Goal: Task Accomplishment & Management: Use online tool/utility

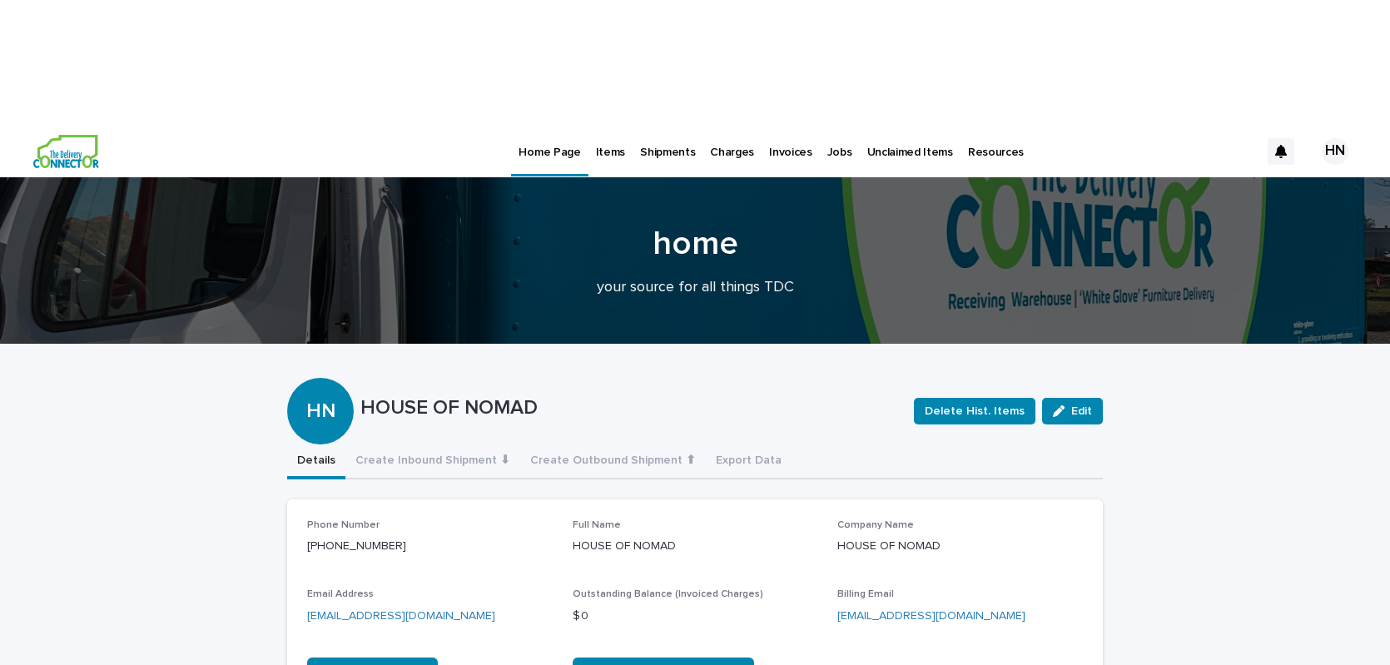
click at [827, 125] on p "Jobs" at bounding box center [839, 142] width 25 height 35
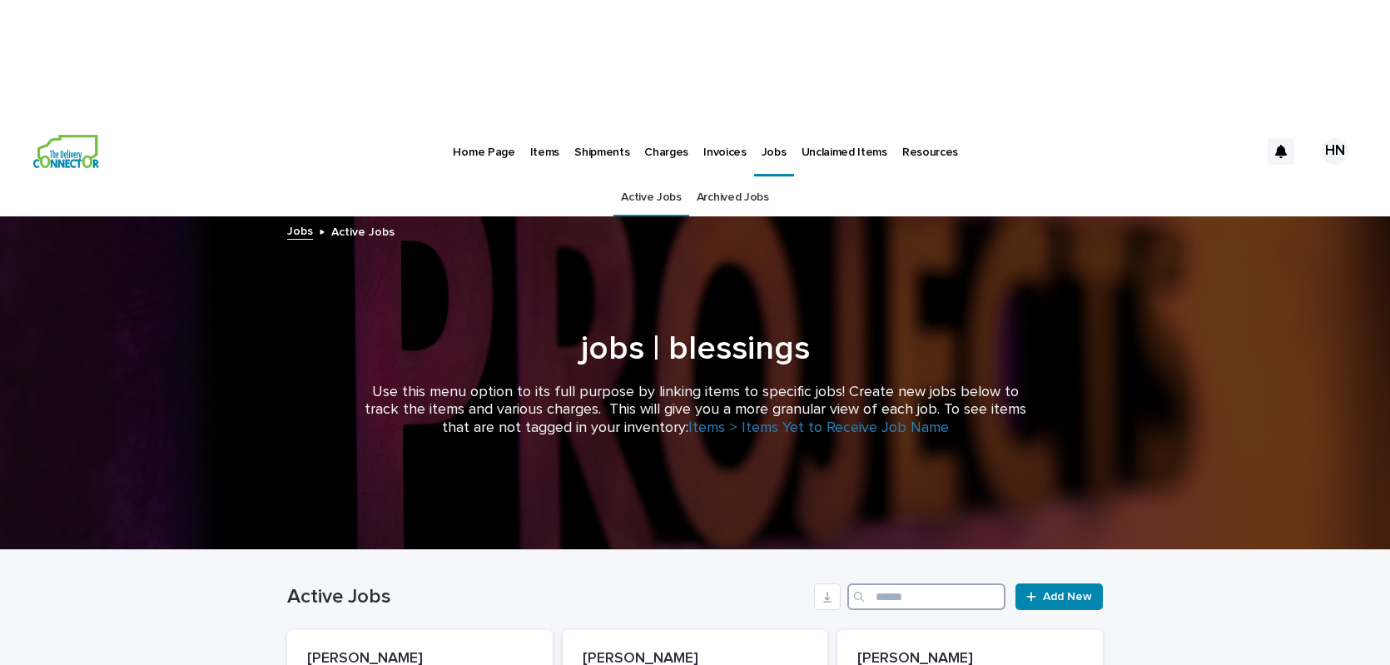
click at [929, 583] on input "Search" at bounding box center [926, 596] width 158 height 27
type input "***"
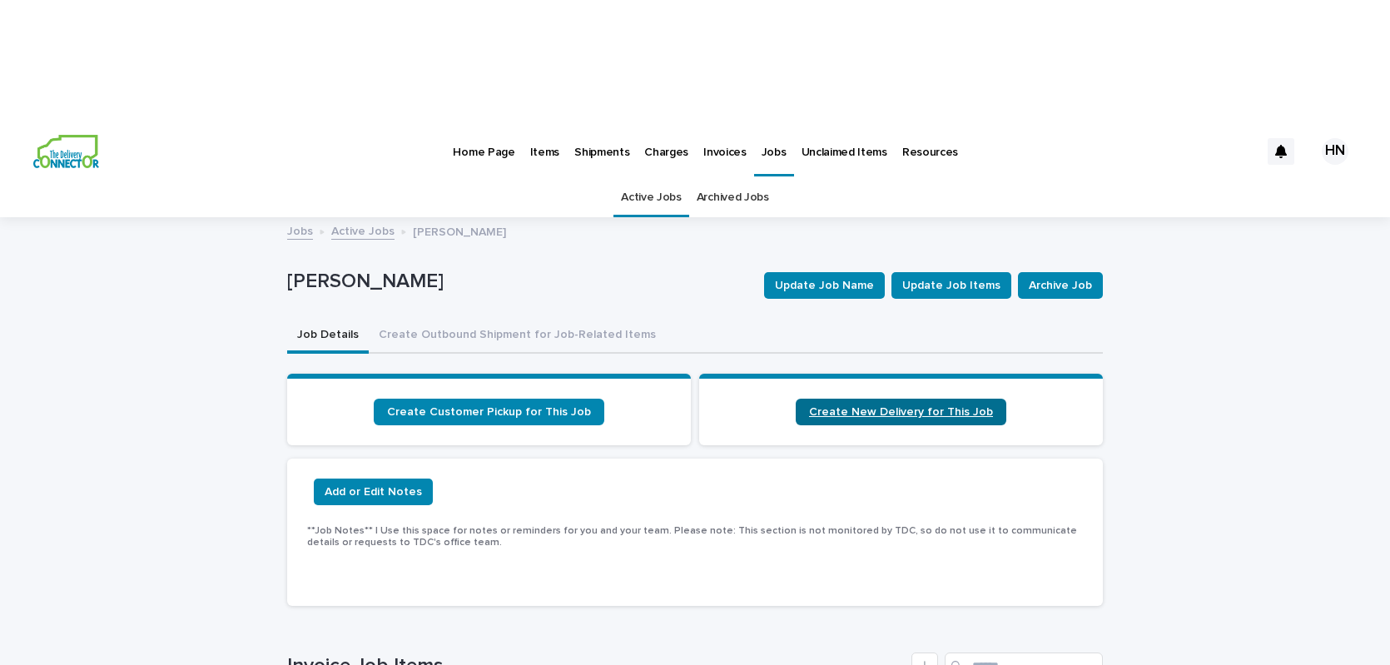
click at [919, 406] on span "Create New Delivery for This Job" at bounding box center [901, 412] width 184 height 12
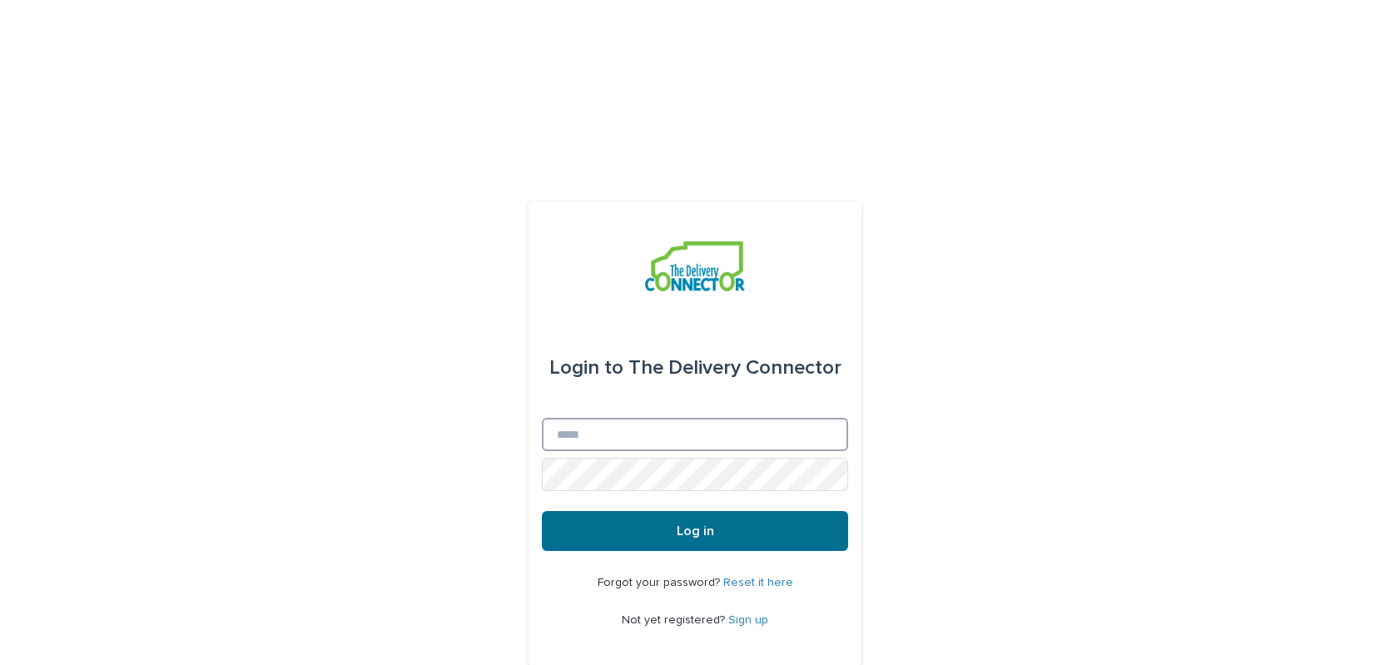
type input "**********"
click at [681, 511] on button "Log in" at bounding box center [695, 531] width 306 height 40
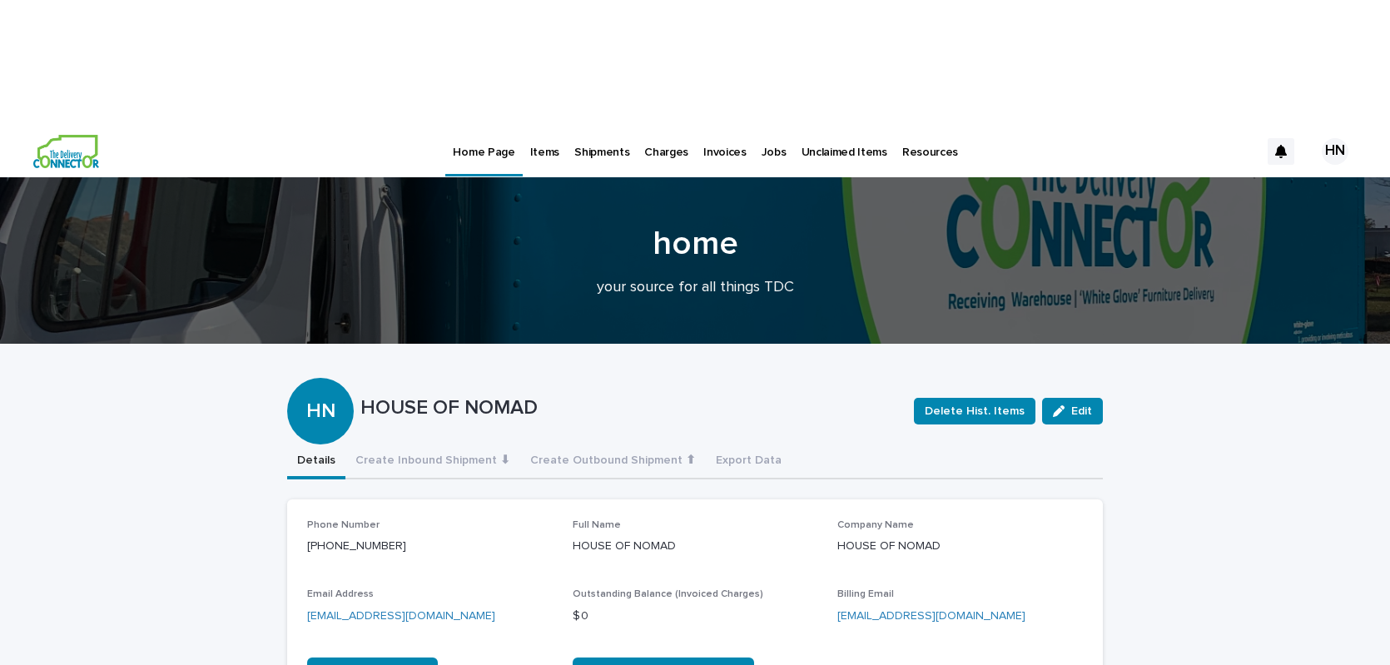
click at [544, 125] on p "Items" at bounding box center [544, 142] width 29 height 35
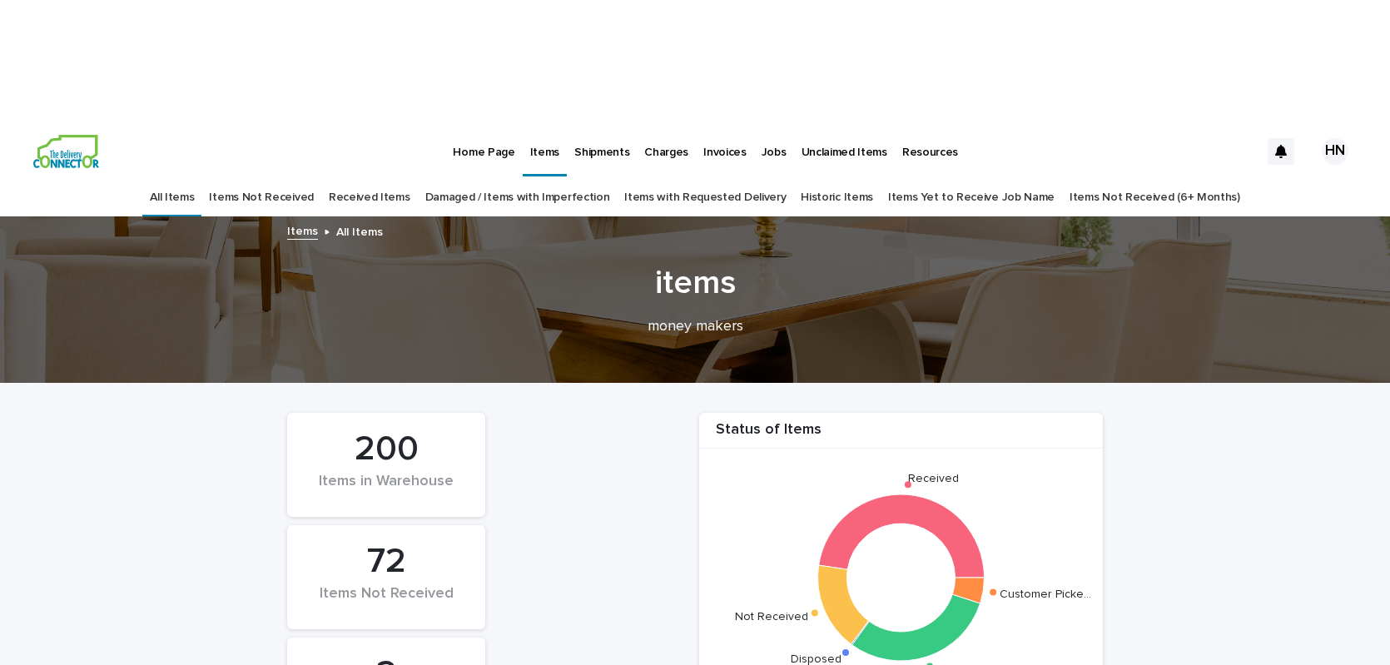
click at [386, 178] on link "Received Items" at bounding box center [370, 197] width 82 height 39
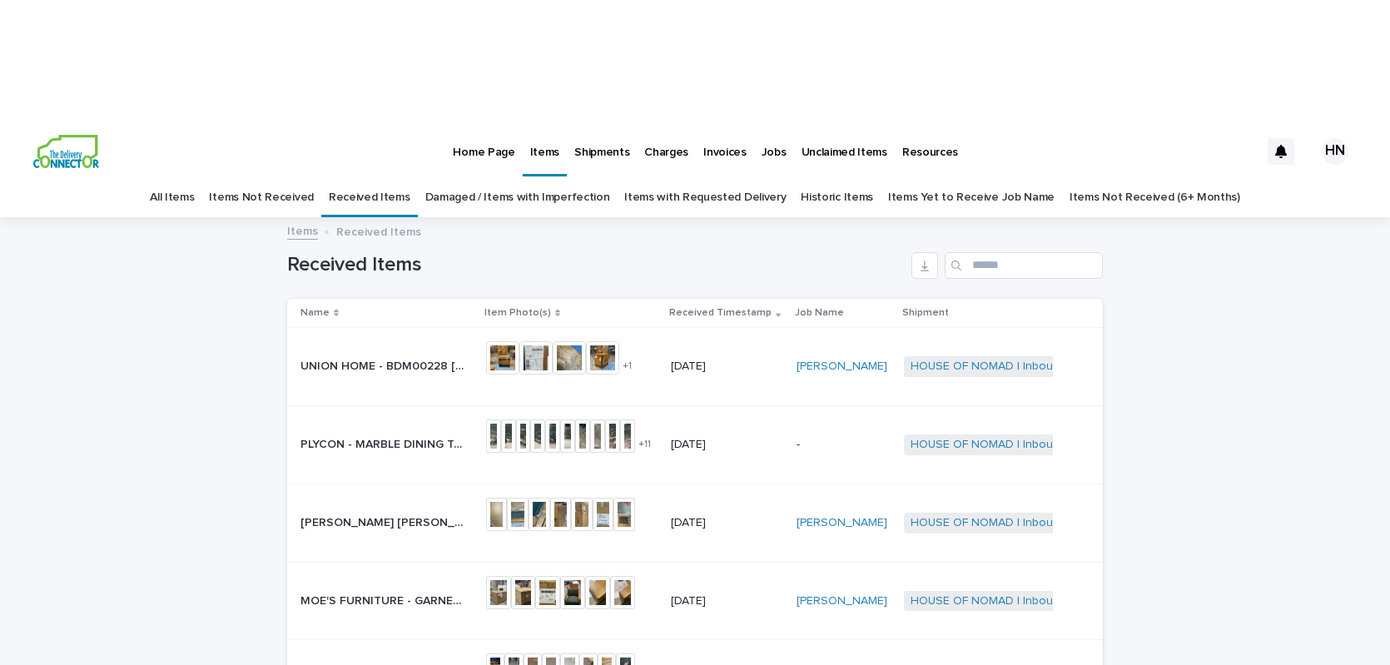
click at [769, 125] on p "Jobs" at bounding box center [773, 142] width 25 height 35
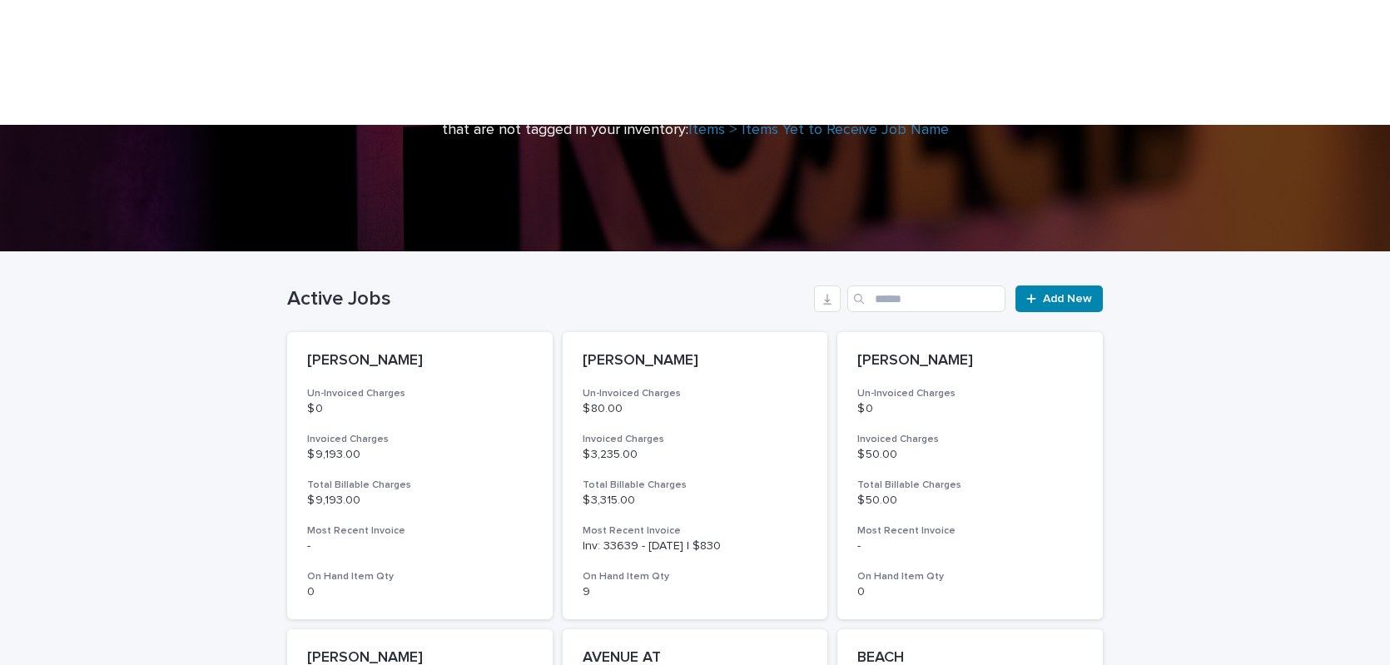
scroll to position [300, 0]
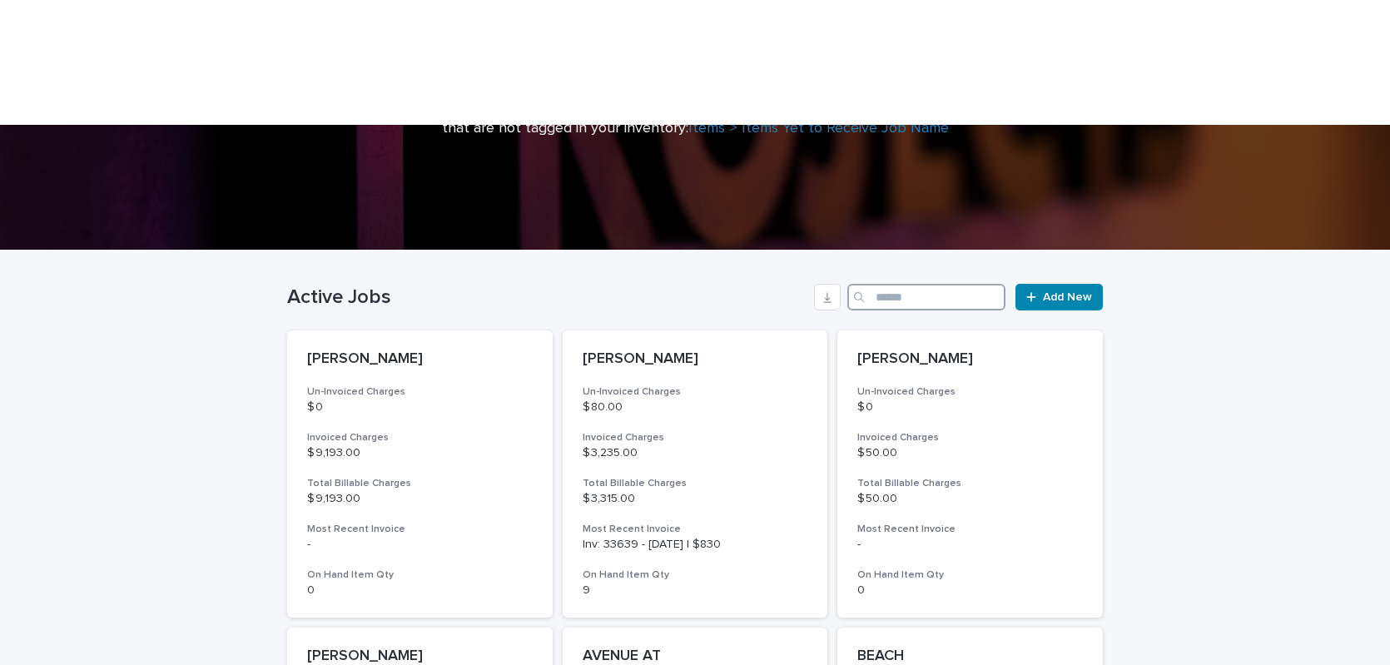
click at [899, 284] on input "Search" at bounding box center [926, 297] width 158 height 27
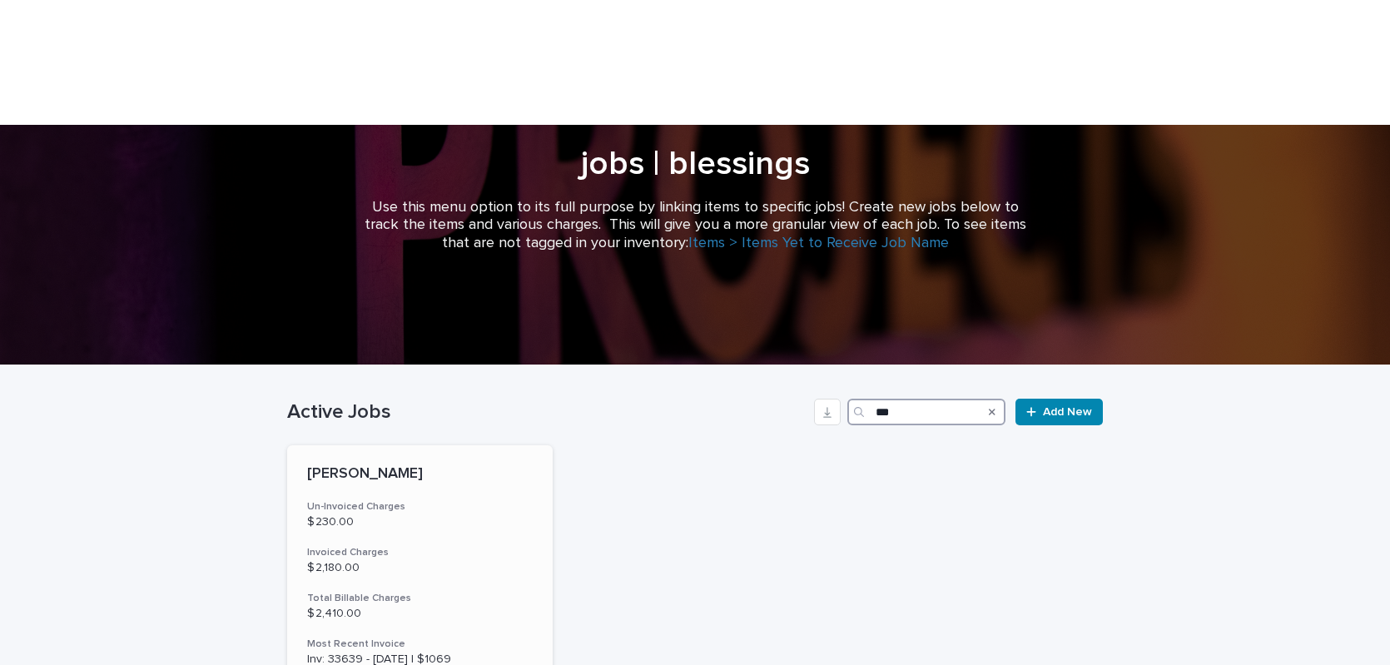
scroll to position [299, 0]
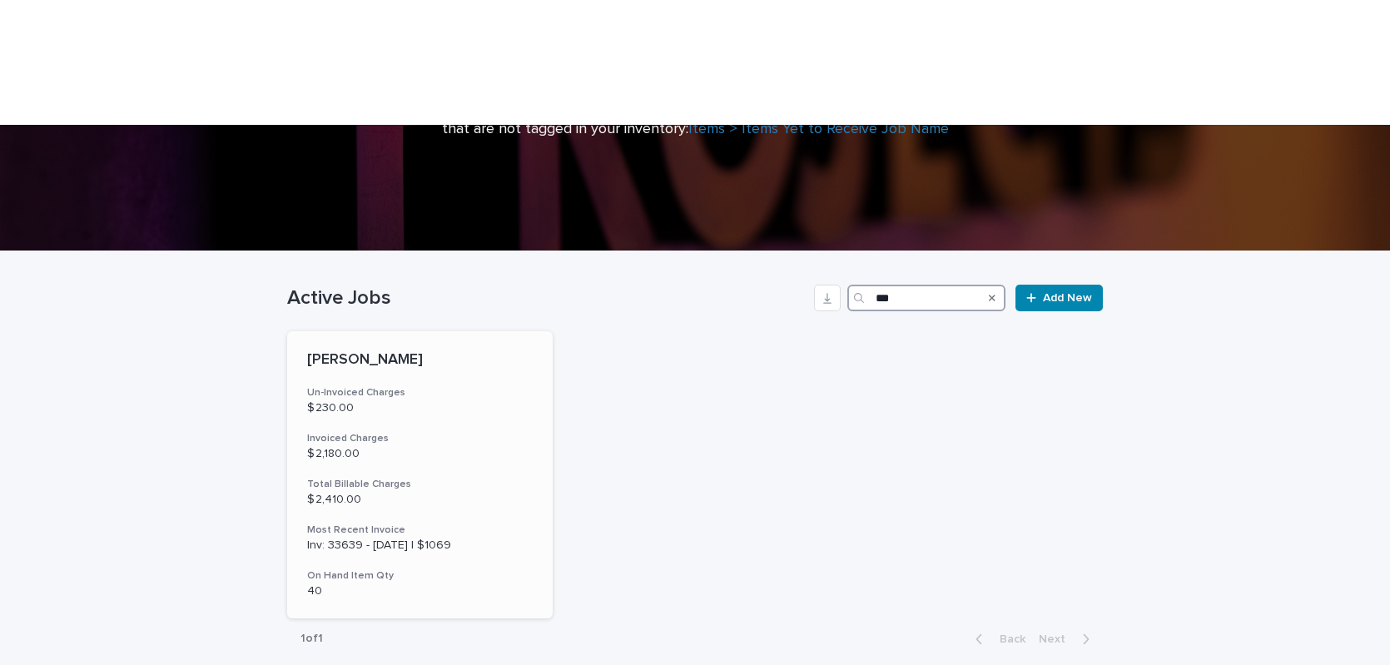
type input "***"
click at [351, 348] on div "DIAZ Un-Invoiced Charges $ 230.00 Invoiced Charges $ 2,180.00 Total Billable Ch…" at bounding box center [419, 474] width 265 height 287
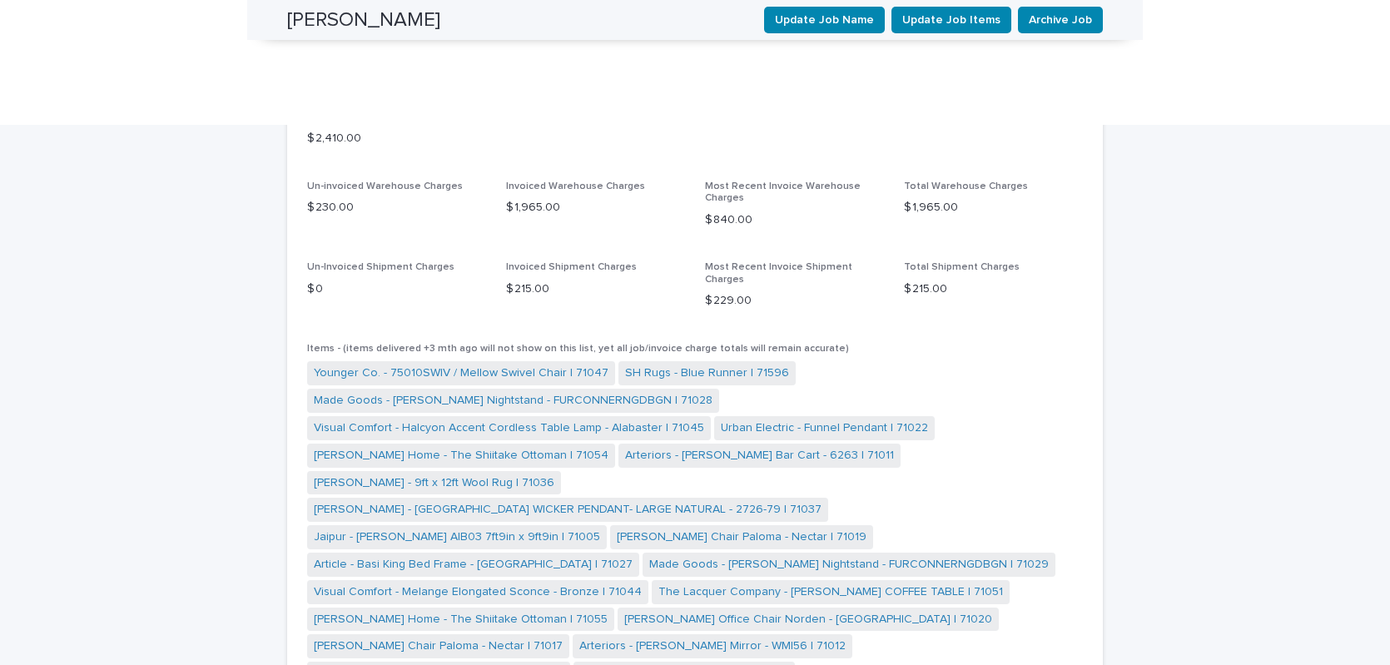
scroll to position [1395, 0]
drag, startPoint x: 600, startPoint y: 169, endPoint x: 563, endPoint y: 171, distance: 36.6
click at [563, 362] on span "Younger Co. - 75010SWIV / Mellow Swivel Chair | 71047" at bounding box center [461, 374] width 308 height 24
copy link "71047"
drag, startPoint x: 784, startPoint y: 168, endPoint x: 736, endPoint y: 171, distance: 47.5
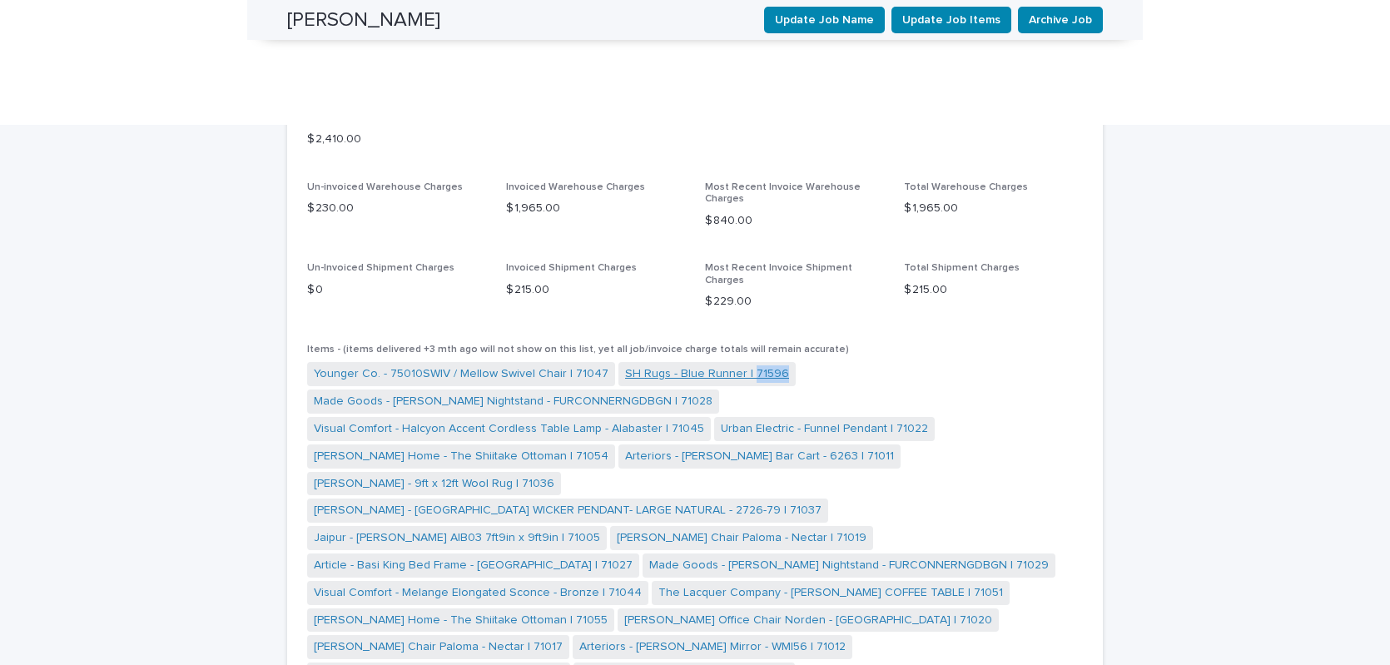
copy link "71596"
drag, startPoint x: 657, startPoint y: 196, endPoint x: 620, endPoint y: 198, distance: 37.5
copy link "71028"
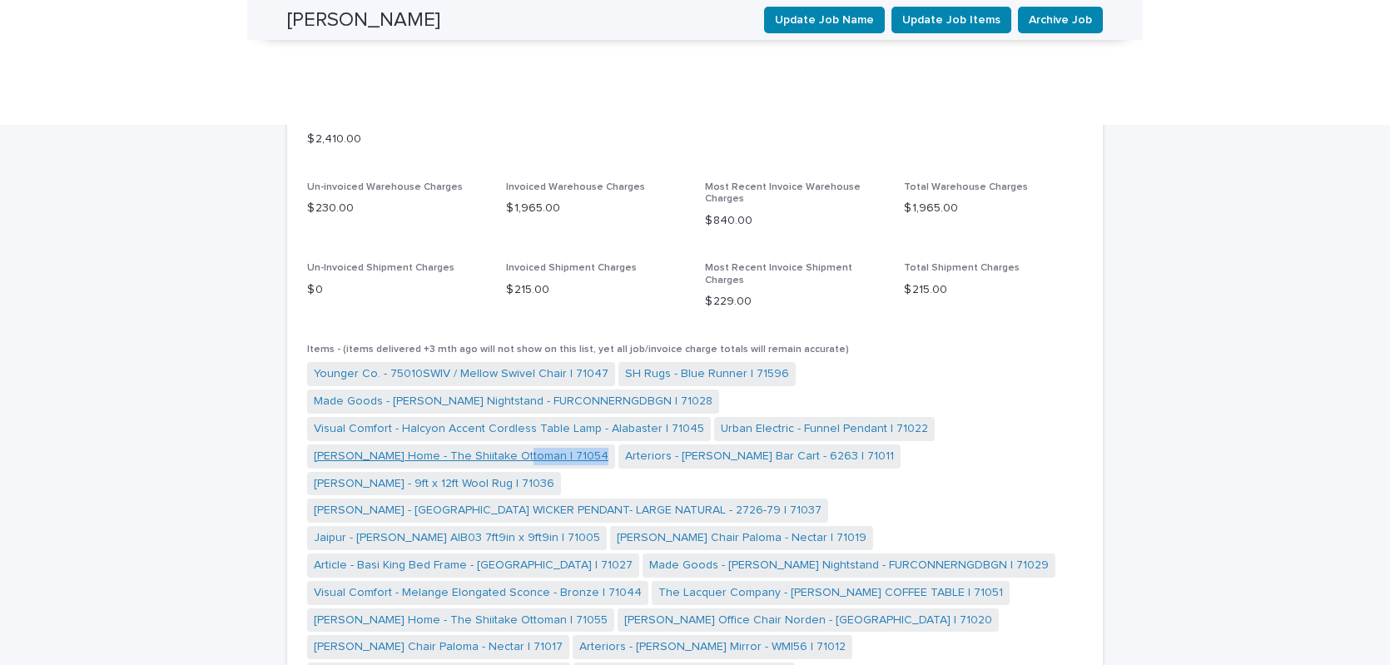
drag, startPoint x: 765, startPoint y: 220, endPoint x: 722, endPoint y: 223, distance: 42.5
copy link "71054"
drag, startPoint x: 996, startPoint y: 220, endPoint x: 955, endPoint y: 223, distance: 40.8
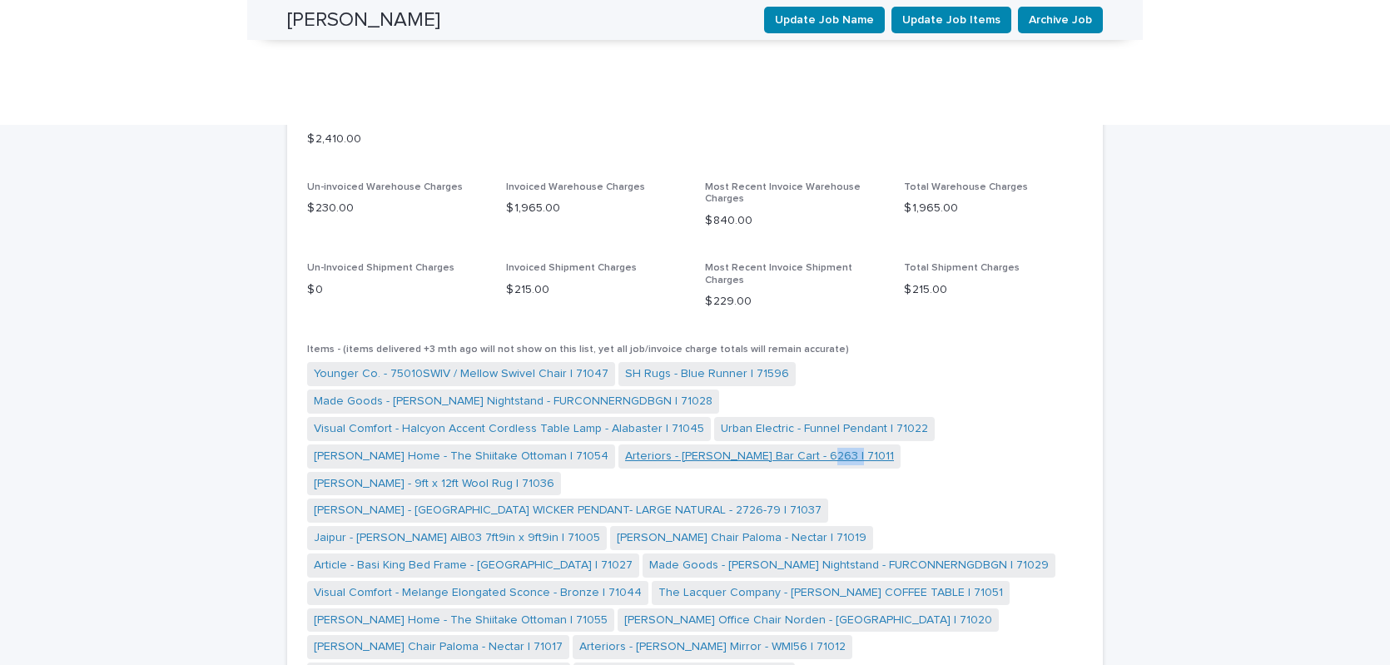
copy link "71011"
drag, startPoint x: 519, startPoint y: 250, endPoint x: 482, endPoint y: 255, distance: 37.8
copy link "71036"
drag, startPoint x: 533, startPoint y: 280, endPoint x: 495, endPoint y: 280, distance: 38.3
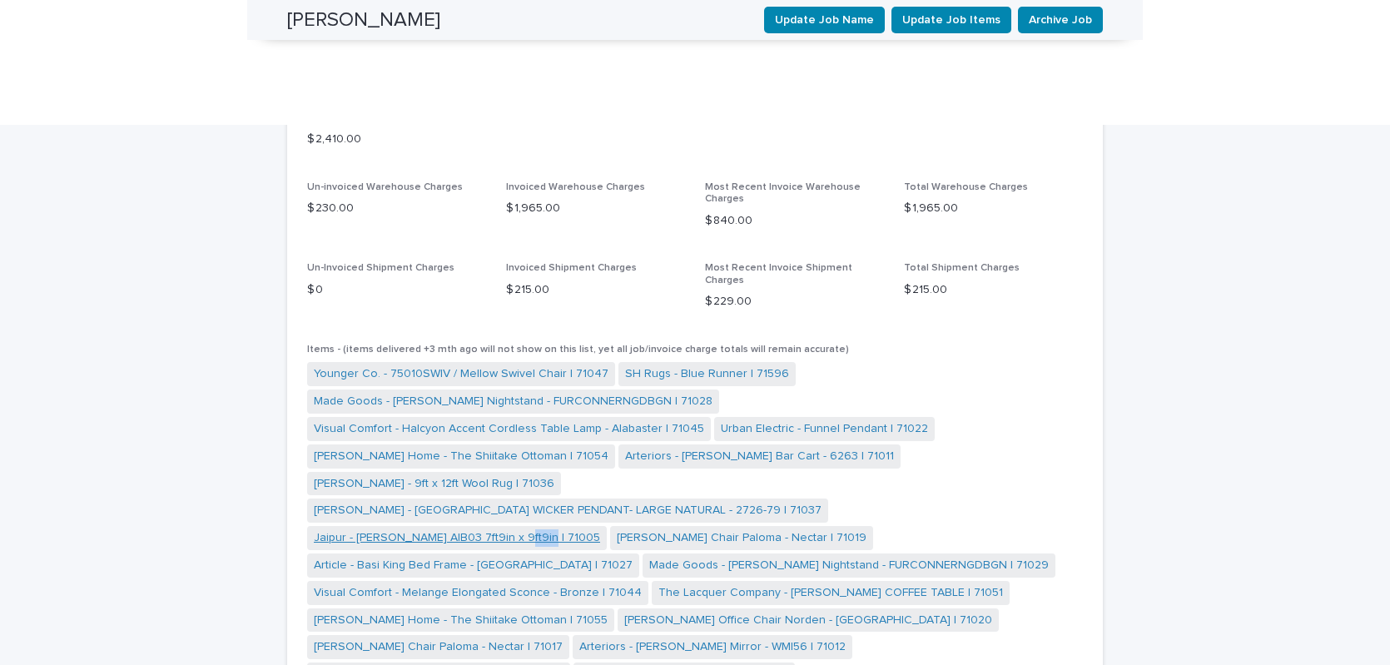
click at [495, 526] on span "Jaipur - [PERSON_NAME] AIB03 7ft9in x 9ft9in | 71005" at bounding box center [457, 538] width 300 height 24
copy link "71005"
drag, startPoint x: 783, startPoint y: 280, endPoint x: 752, endPoint y: 280, distance: 30.8
click at [752, 526] on span "[PERSON_NAME] Chair Paloma - Nectar | 71019" at bounding box center [741, 538] width 263 height 24
copy link "71019"
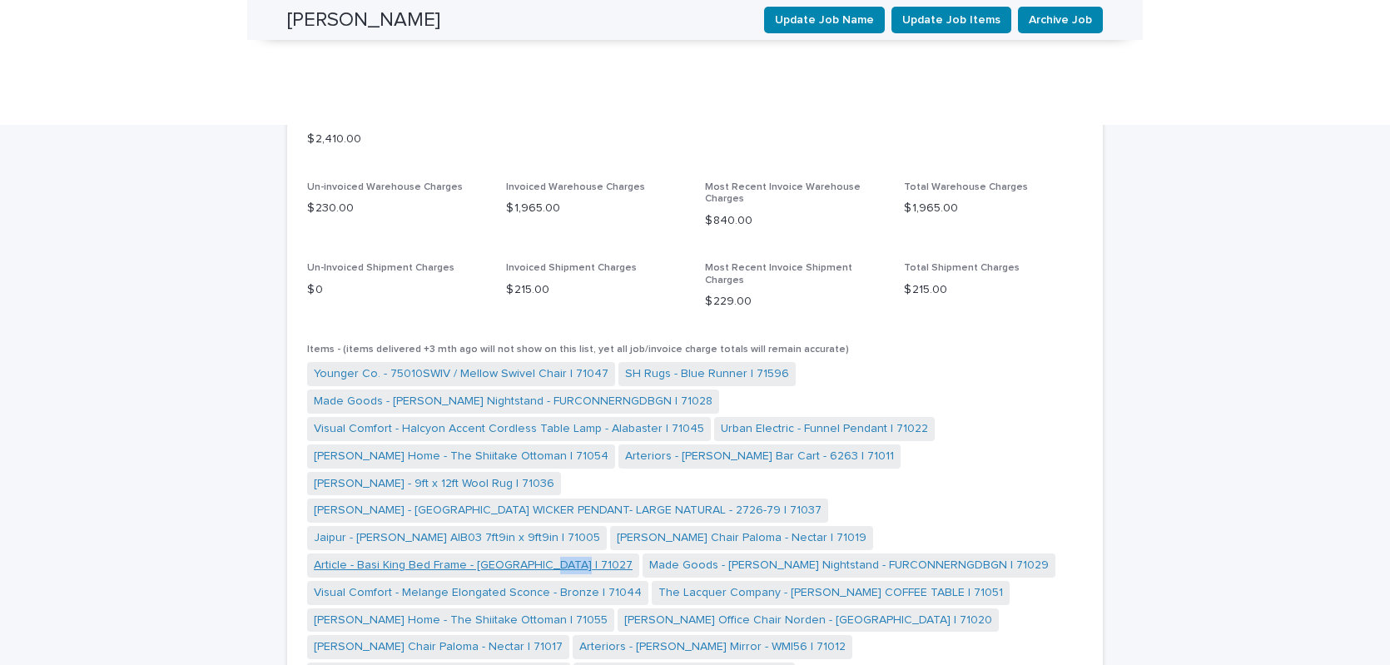
drag, startPoint x: 1055, startPoint y: 277, endPoint x: 1014, endPoint y: 281, distance: 41.0
copy link "71027"
drag, startPoint x: 655, startPoint y: 302, endPoint x: 620, endPoint y: 307, distance: 35.3
click at [642, 553] on span "Made Goods - [PERSON_NAME] Nightstand - FURCONNERNGDBGN | 71029" at bounding box center [848, 565] width 413 height 24
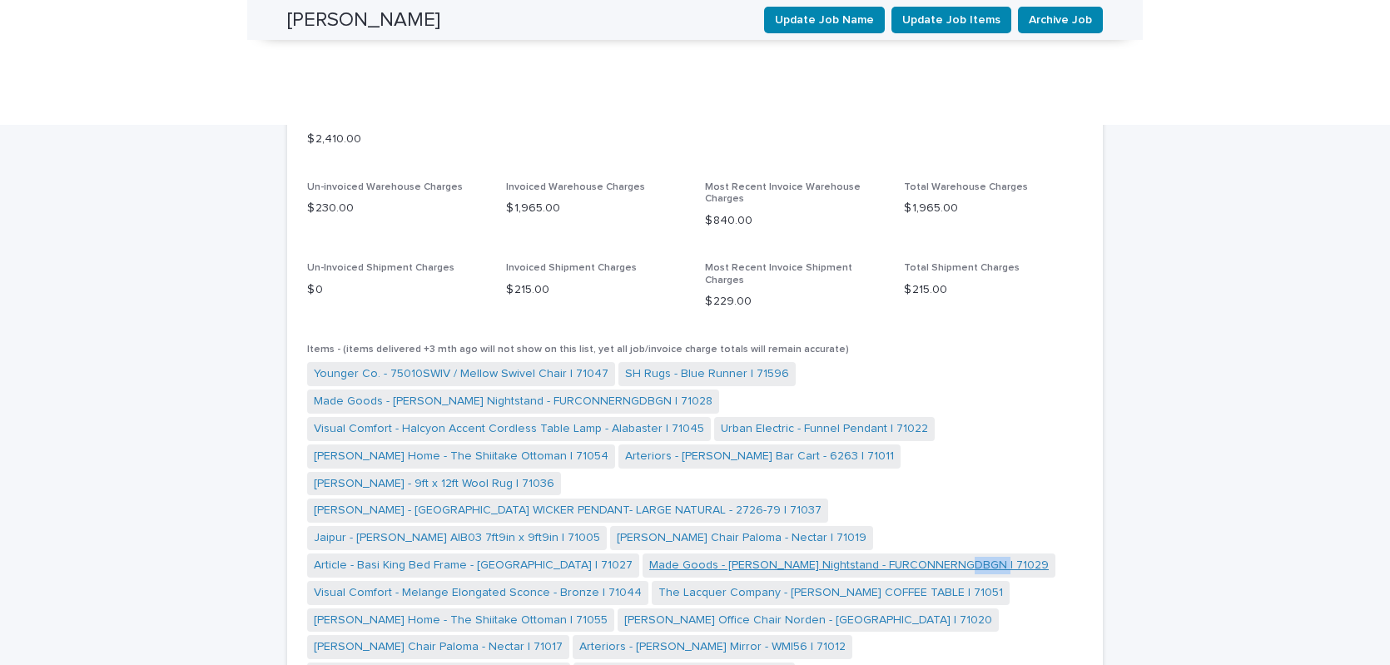
copy link "71029"
drag, startPoint x: 595, startPoint y: 331, endPoint x: 560, endPoint y: 333, distance: 35.0
drag, startPoint x: 837, startPoint y: 329, endPoint x: 796, endPoint y: 331, distance: 40.8
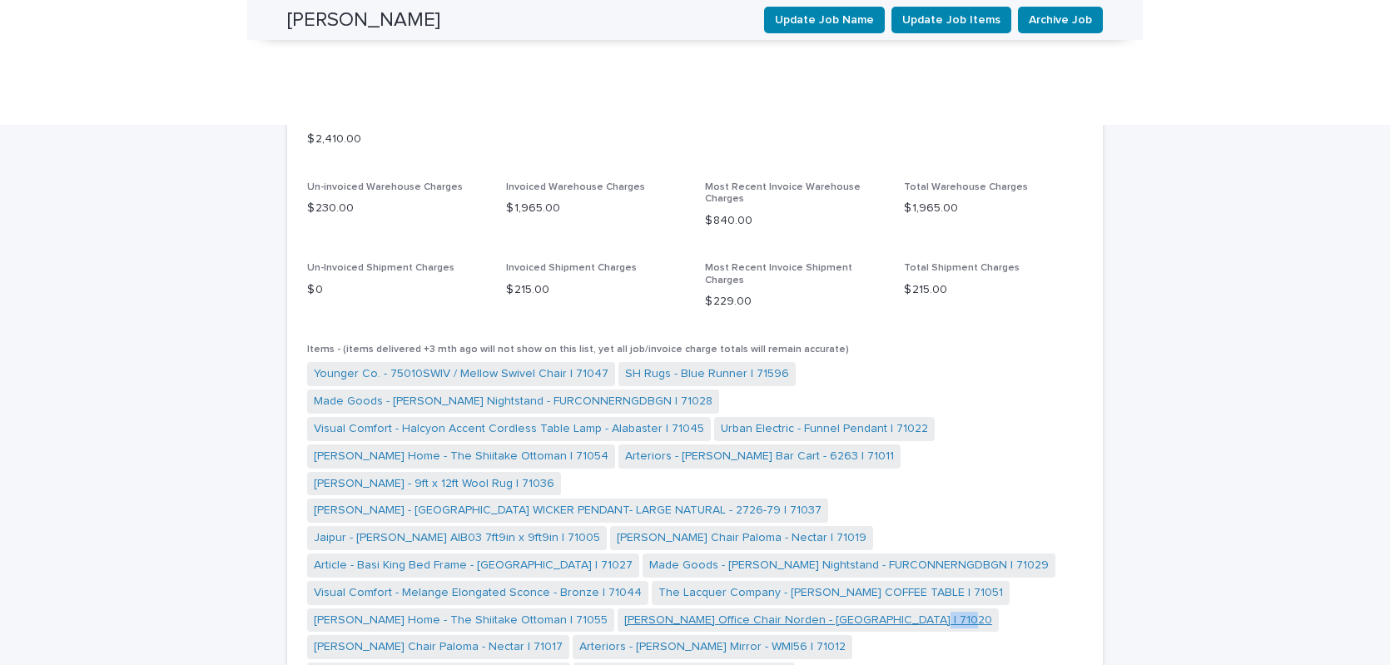
drag, startPoint x: 632, startPoint y: 361, endPoint x: 596, endPoint y: 362, distance: 35.8
click at [617, 608] on span "[PERSON_NAME] Office Chair Norden - [GEOGRAPHIC_DATA] | 71020" at bounding box center [807, 620] width 381 height 24
drag, startPoint x: 893, startPoint y: 358, endPoint x: 851, endPoint y: 362, distance: 41.8
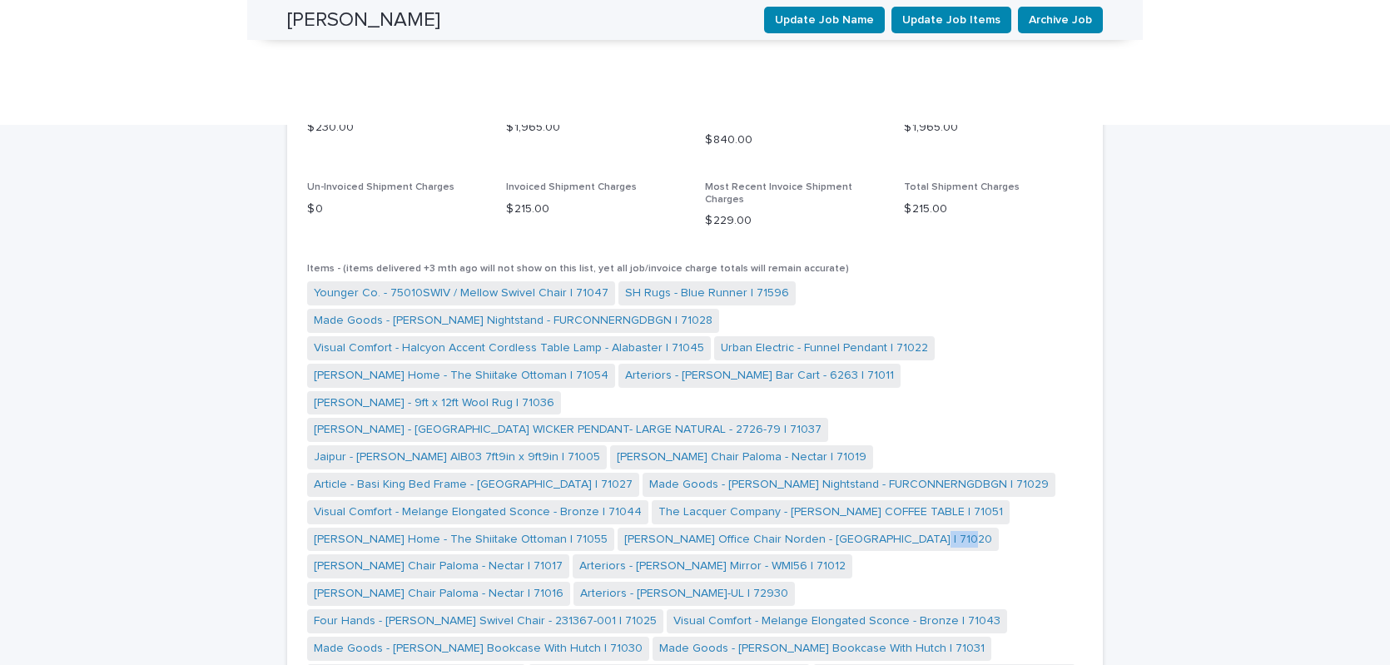
scroll to position [1527, 0]
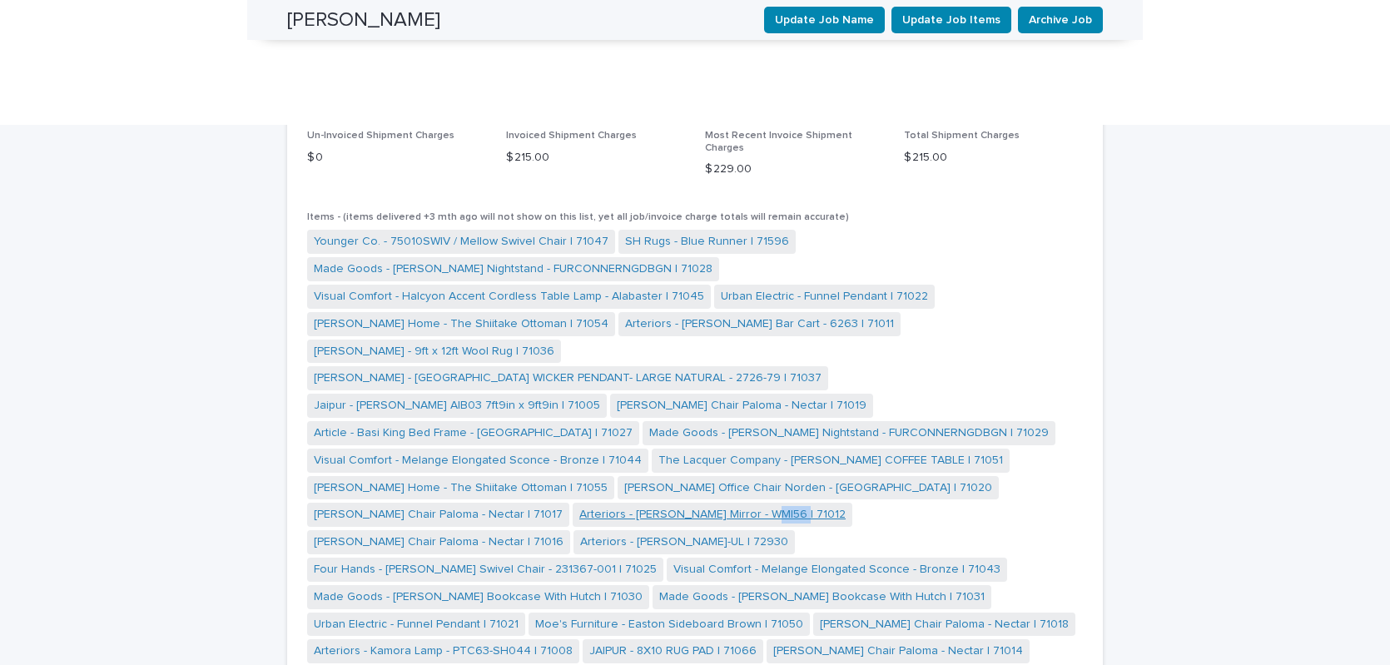
drag, startPoint x: 518, startPoint y: 251, endPoint x: 487, endPoint y: 256, distance: 32.0
click at [572, 503] on span "Arteriors - [PERSON_NAME] Mirror - WMI56 | 71012" at bounding box center [712, 515] width 280 height 24
drag, startPoint x: 770, startPoint y: 255, endPoint x: 739, endPoint y: 255, distance: 31.6
click at [570, 530] on span "[PERSON_NAME] Chair Paloma - Nectar | 71016" at bounding box center [438, 542] width 263 height 24
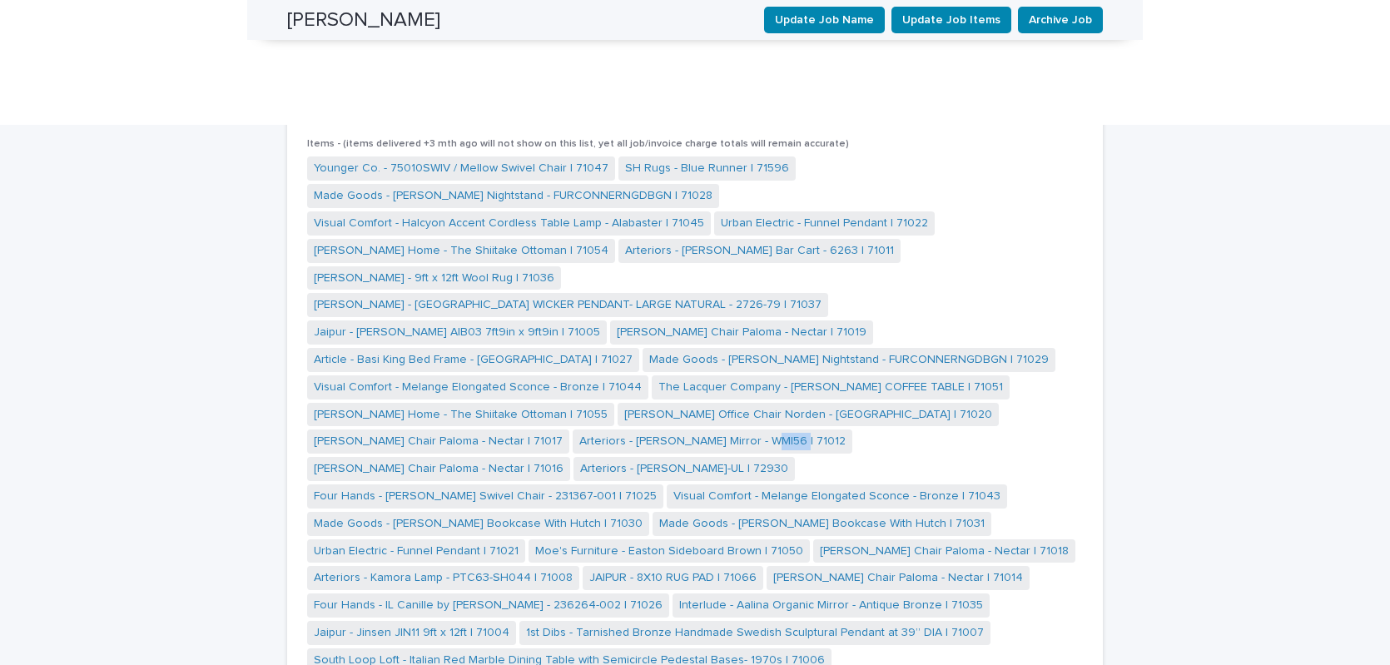
scroll to position [1623, 0]
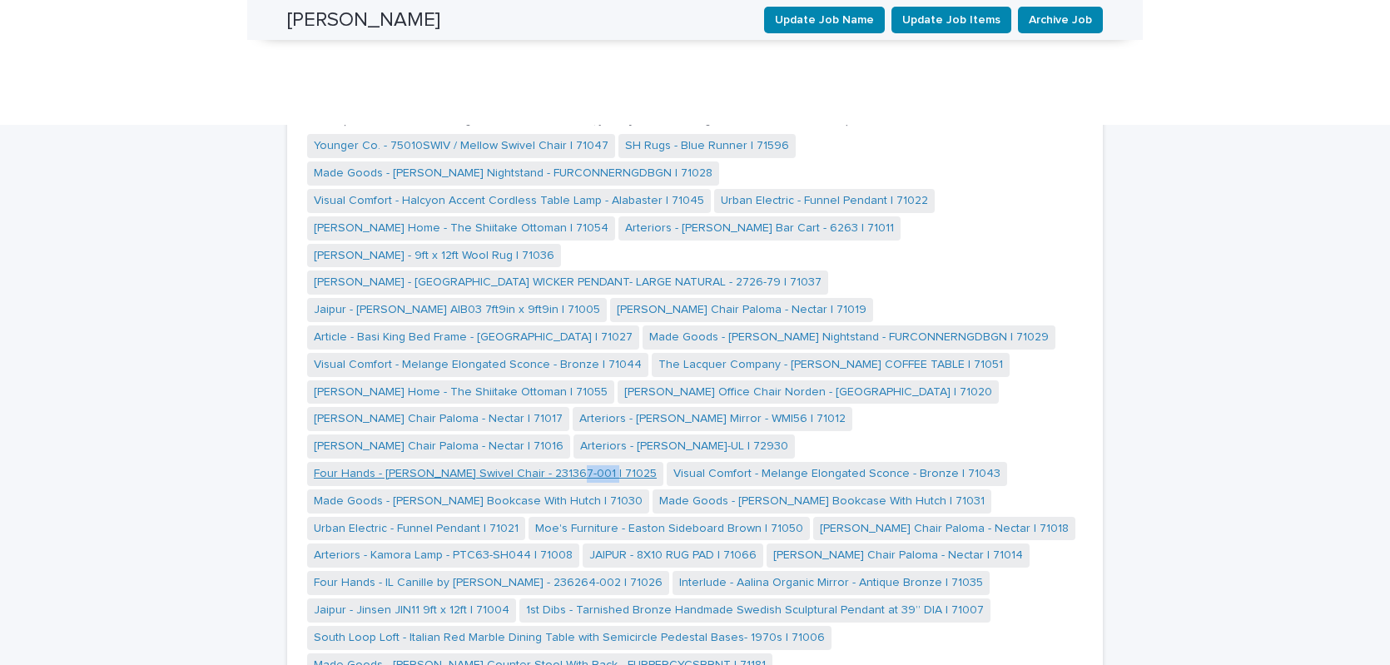
drag, startPoint x: 592, startPoint y: 186, endPoint x: 553, endPoint y: 186, distance: 39.1
click at [553, 186] on div "Younger Co. - 75010SWIV / Mellow Swivel Chair | 71047 SH Rugs - Blue Runner | 7…" at bounding box center [694, 638] width 775 height 1009
drag, startPoint x: 569, startPoint y: 216, endPoint x: 533, endPoint y: 217, distance: 35.8
click at [533, 489] on span "Made Goods - [PERSON_NAME] Bookcase With Hutch | 71030" at bounding box center [478, 501] width 342 height 24
drag, startPoint x: 834, startPoint y: 212, endPoint x: 804, endPoint y: 213, distance: 30.0
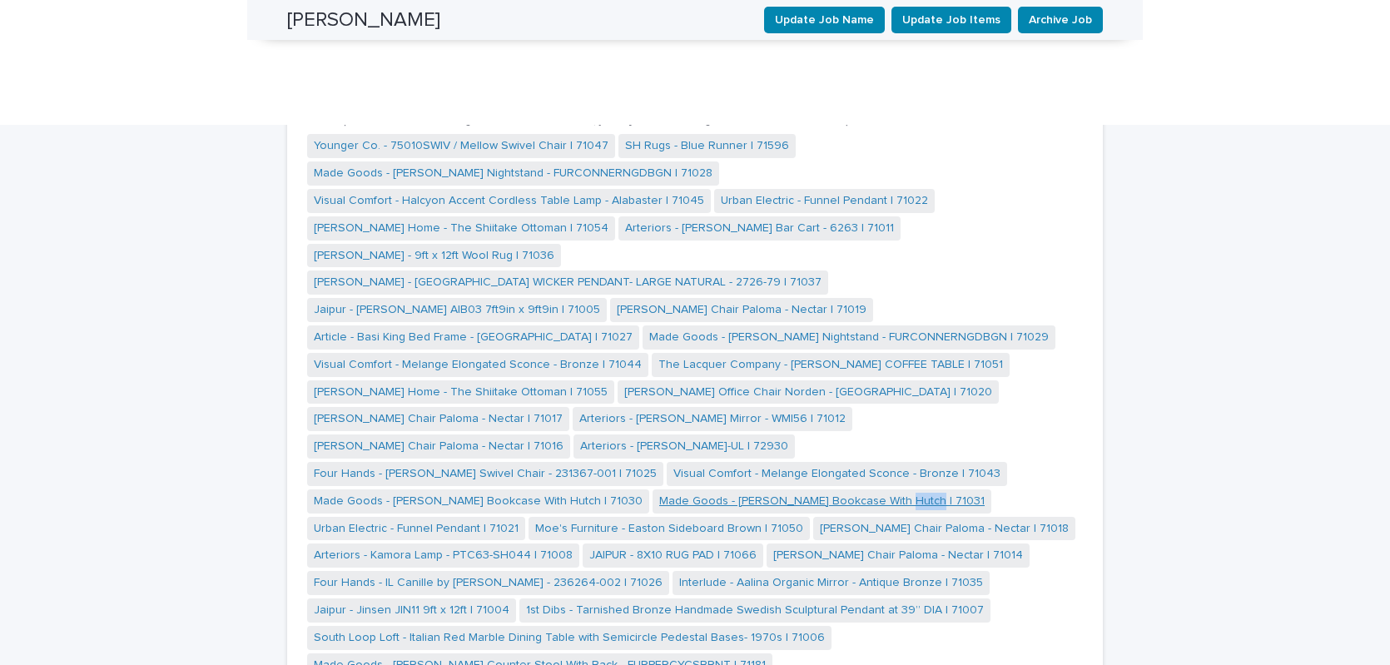
click at [804, 489] on span "Made Goods - [PERSON_NAME] Bookcase With Hutch | 71031" at bounding box center [821, 501] width 339 height 24
drag, startPoint x: 572, startPoint y: 237, endPoint x: 538, endPoint y: 242, distance: 34.5
click at [538, 517] on span "Moe's Furniture - Easton Sideboard Brown | 71050" at bounding box center [668, 529] width 281 height 24
drag, startPoint x: 826, startPoint y: 236, endPoint x: 790, endPoint y: 244, distance: 36.6
click at [790, 244] on div "Younger Co. - 75010SWIV / Mellow Swivel Chair | 71047 SH Rugs - Blue Runner | 7…" at bounding box center [694, 638] width 775 height 1009
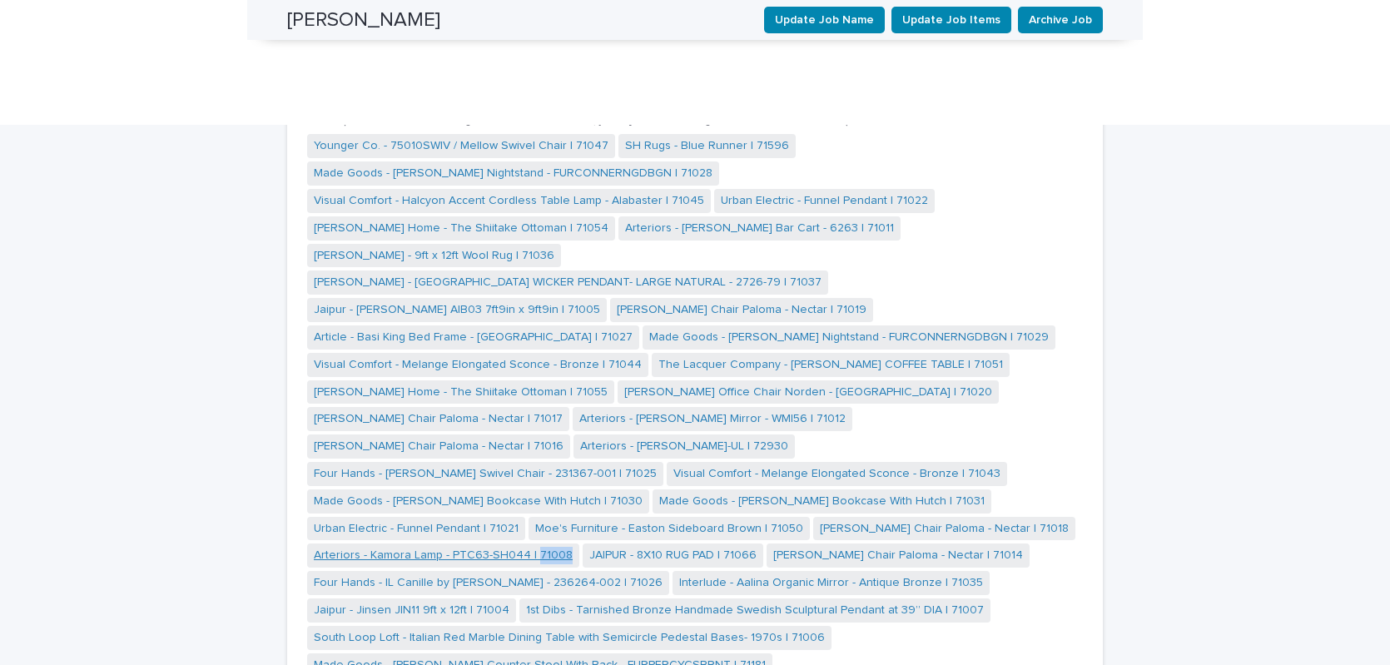
drag, startPoint x: 564, startPoint y: 264, endPoint x: 527, endPoint y: 268, distance: 37.7
click at [527, 543] on span "Arteriors - Kamora Lamp - PTC63-SH044 | 71008" at bounding box center [443, 555] width 272 height 24
drag, startPoint x: 742, startPoint y: 270, endPoint x: 710, endPoint y: 270, distance: 32.5
click at [710, 543] on span "JAIPUR - 8X10 RUG PAD | 71066" at bounding box center [672, 555] width 181 height 24
drag, startPoint x: 1001, startPoint y: 265, endPoint x: 963, endPoint y: 268, distance: 38.4
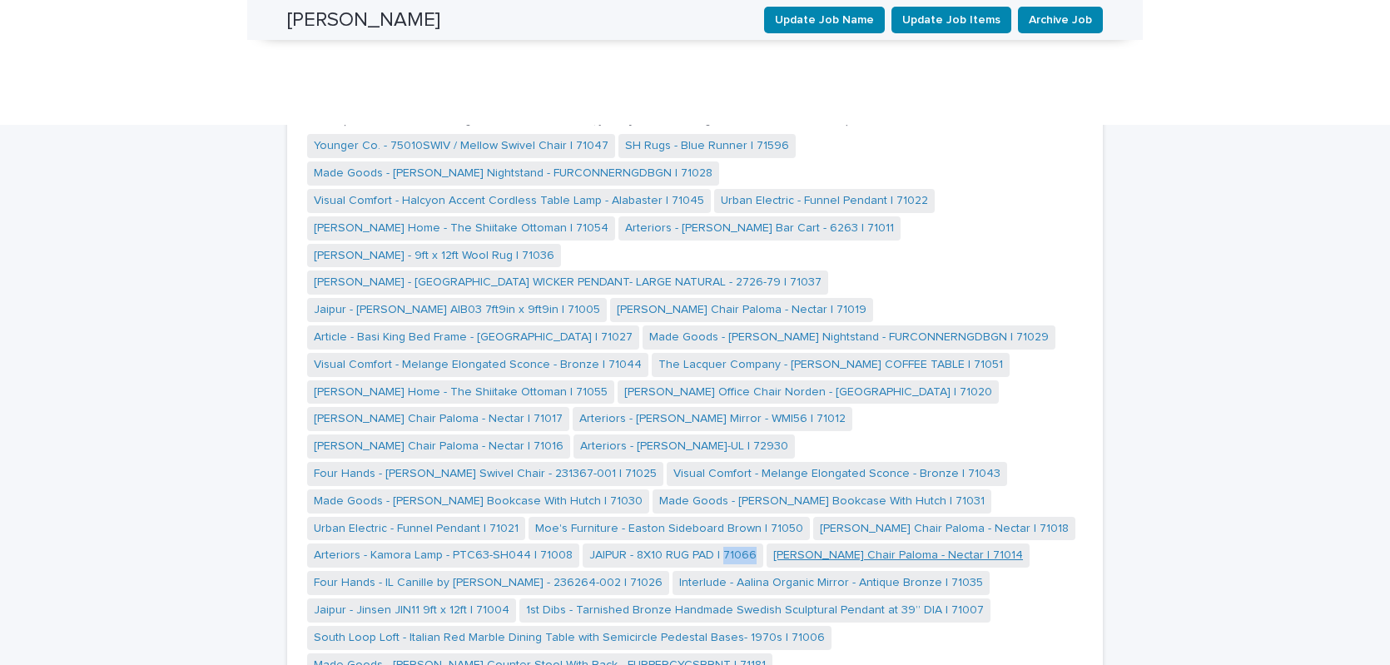
click at [963, 268] on div "Younger Co. - 75010SWIV / Mellow Swivel Chair | 71047 SH Rugs - Blue Runner | 7…" at bounding box center [694, 638] width 775 height 1009
drag, startPoint x: 624, startPoint y: 296, endPoint x: 591, endPoint y: 298, distance: 33.3
click at [591, 571] on span "Four Hands - IL Canille by [PERSON_NAME] - 236264-002 | 71026" at bounding box center [488, 583] width 362 height 24
drag, startPoint x: 948, startPoint y: 295, endPoint x: 899, endPoint y: 296, distance: 49.1
click at [899, 296] on div "Younger Co. - 75010SWIV / Mellow Swivel Chair | 71047 SH Rugs - Blue Runner | 7…" at bounding box center [694, 638] width 775 height 1009
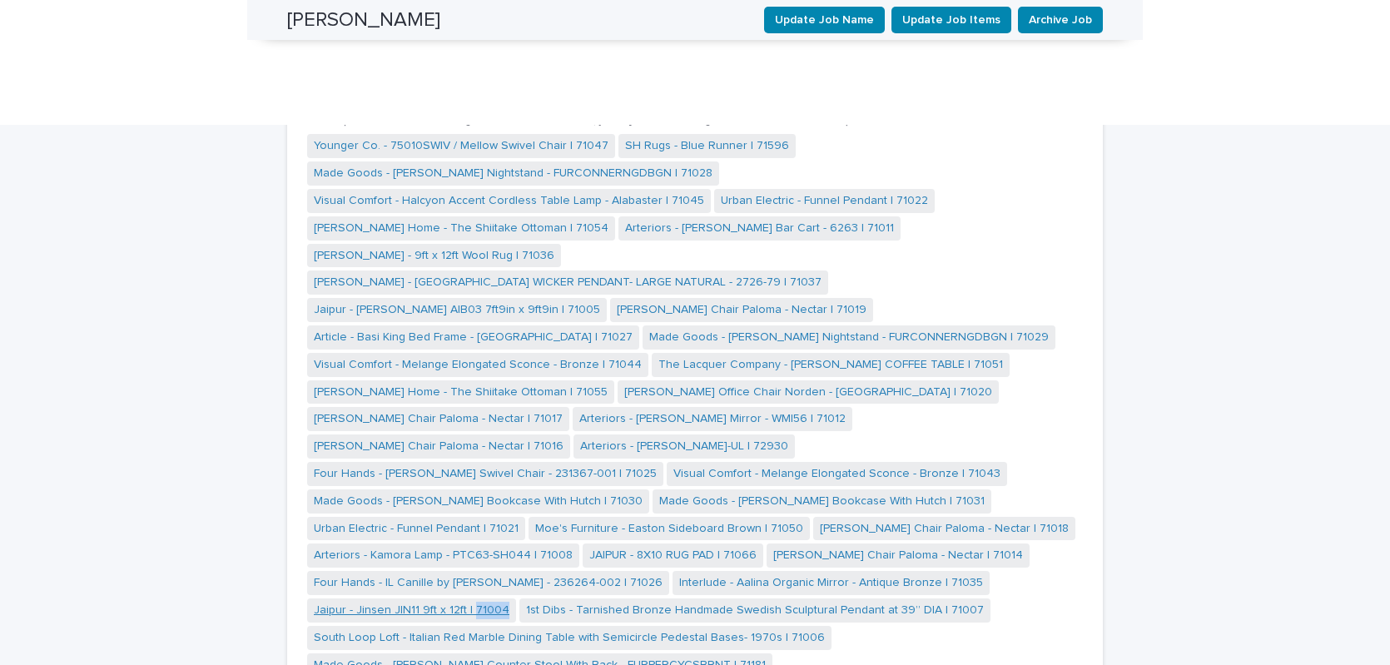
drag, startPoint x: 506, startPoint y: 324, endPoint x: 470, endPoint y: 321, distance: 35.9
click at [470, 598] on span "Jaipur - Jinsen JIN11 9ft x 12ft | 71004" at bounding box center [411, 610] width 209 height 24
drag, startPoint x: 962, startPoint y: 325, endPoint x: 921, endPoint y: 325, distance: 40.8
click at [921, 325] on div "Younger Co. - 75010SWIV / Mellow Swivel Chair | 71047 SH Rugs - Blue Runner | 7…" at bounding box center [694, 638] width 775 height 1009
drag, startPoint x: 805, startPoint y: 346, endPoint x: 768, endPoint y: 350, distance: 36.8
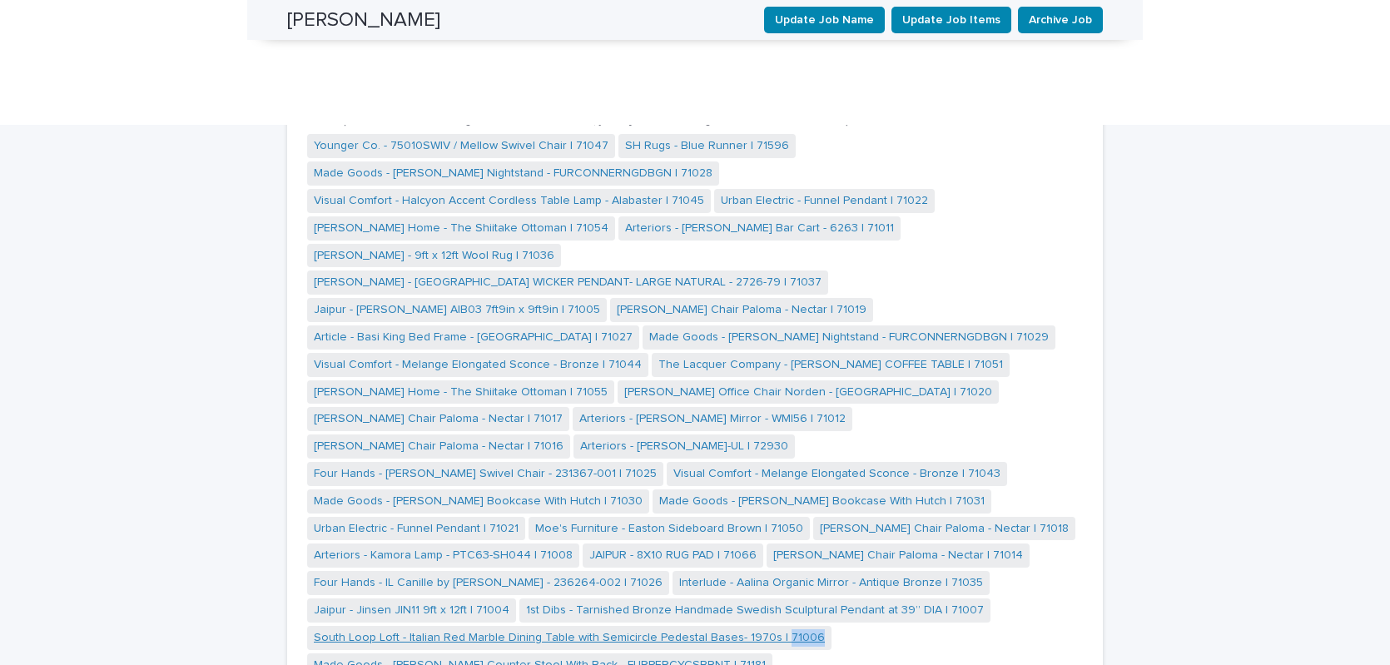
click at [768, 350] on div "Younger Co. - 75010SWIV / Mellow Swivel Chair | 71047 SH Rugs - Blue Runner | 7…" at bounding box center [694, 638] width 775 height 1009
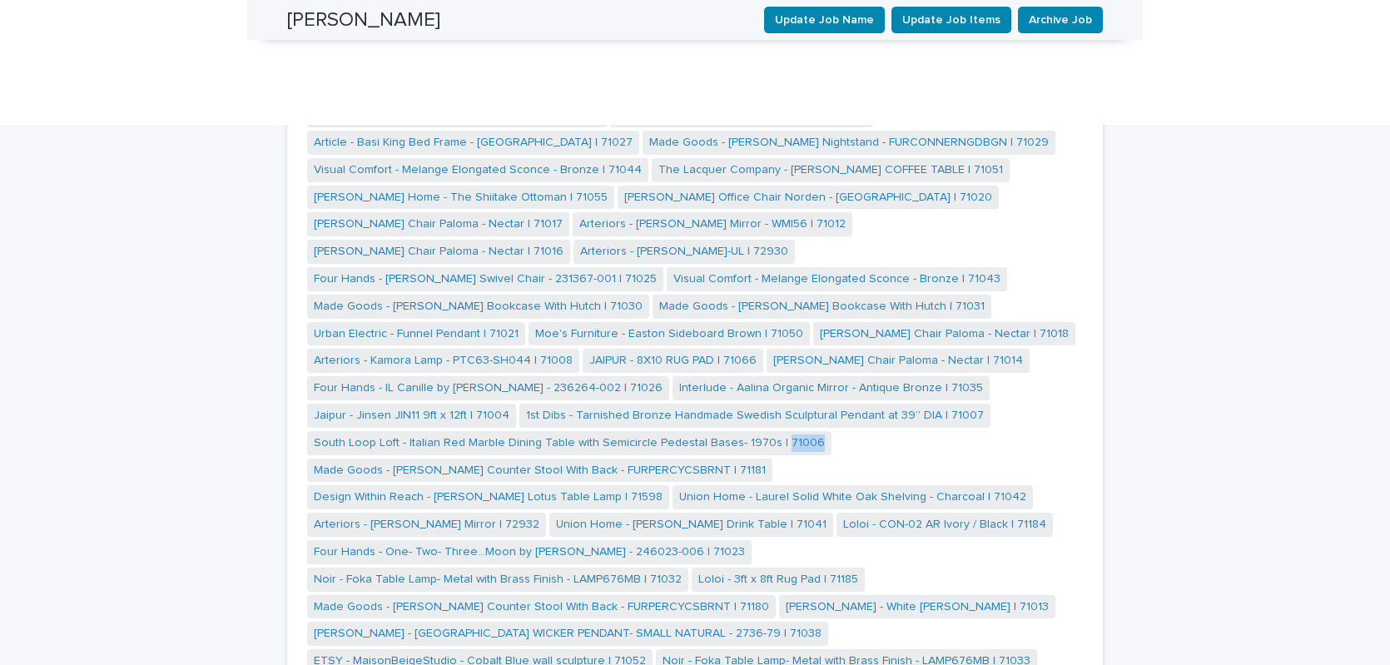
scroll to position [1820, 0]
drag, startPoint x: 1012, startPoint y: 181, endPoint x: 976, endPoint y: 182, distance: 35.8
click at [669, 483] on span "Design Within Reach - [PERSON_NAME] Lotus Table Lamp | 71598" at bounding box center [488, 495] width 362 height 24
drag, startPoint x: 647, startPoint y: 207, endPoint x: 614, endPoint y: 207, distance: 32.5
click at [672, 483] on span "Union Home - Laurel Solid White Oak Shelving - Charcoal | 71042" at bounding box center [852, 495] width 360 height 24
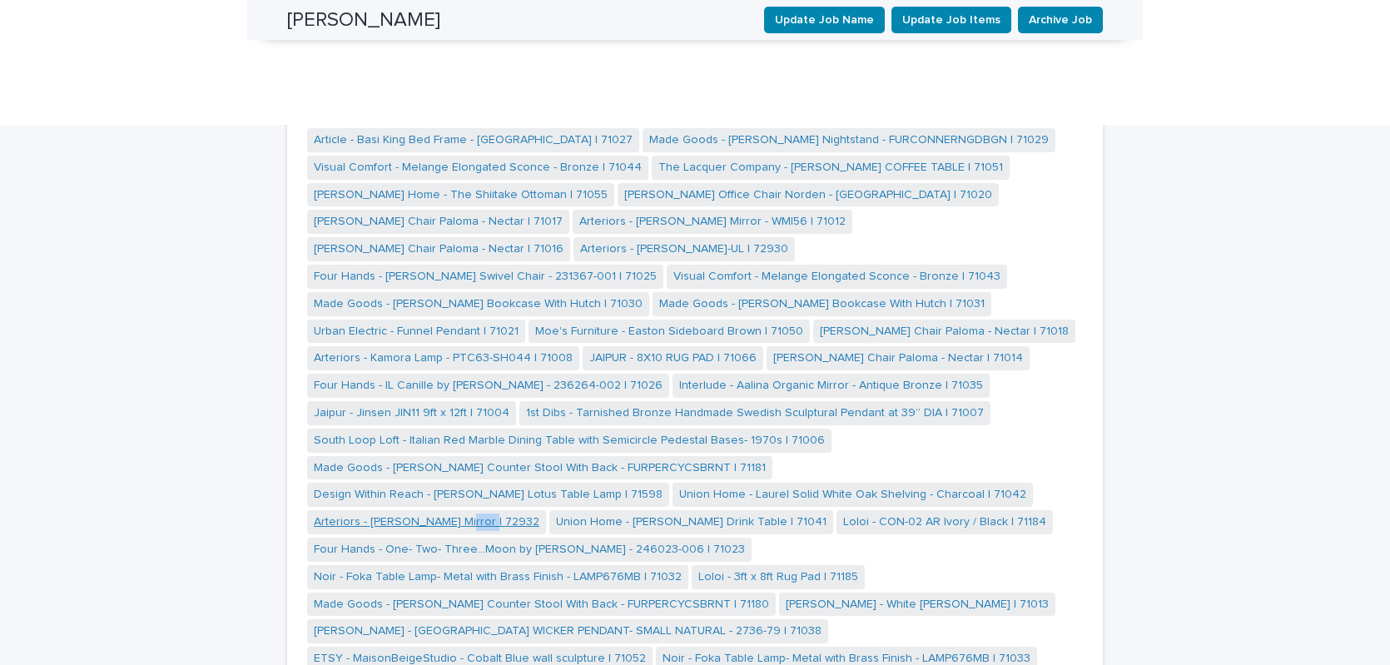
drag, startPoint x: 830, startPoint y: 205, endPoint x: 791, endPoint y: 209, distance: 38.5
click at [546, 510] on span "Arteriors - [PERSON_NAME] Mirror | 72932" at bounding box center [426, 522] width 239 height 24
drag, startPoint x: 556, startPoint y: 235, endPoint x: 526, endPoint y: 236, distance: 30.0
click at [549, 510] on span "Union Home - [PERSON_NAME] Drink Table | 71041" at bounding box center [691, 522] width 284 height 24
drag, startPoint x: 774, startPoint y: 232, endPoint x: 737, endPoint y: 237, distance: 36.9
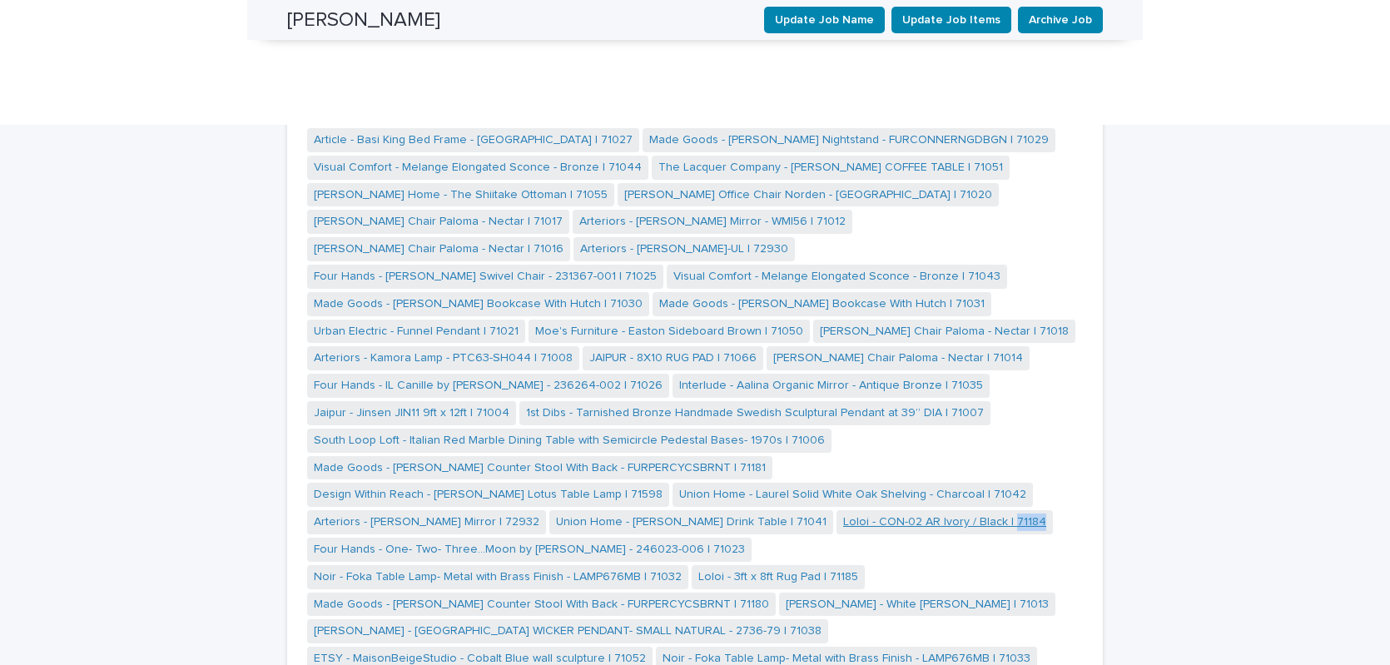
click at [737, 237] on div "Younger Co. - 75010SWIV / Mellow Swivel Chair | 71047 SH Rugs - Blue Runner | 7…" at bounding box center [694, 441] width 775 height 1009
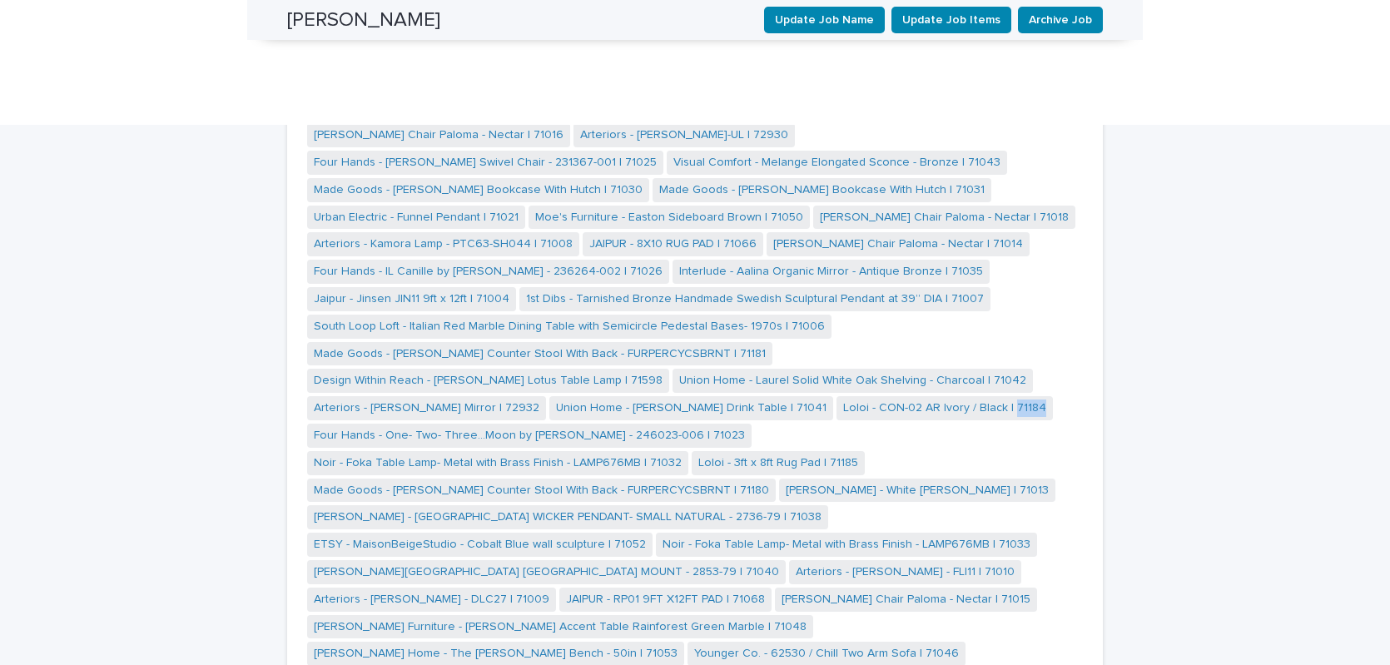
scroll to position [1944, 0]
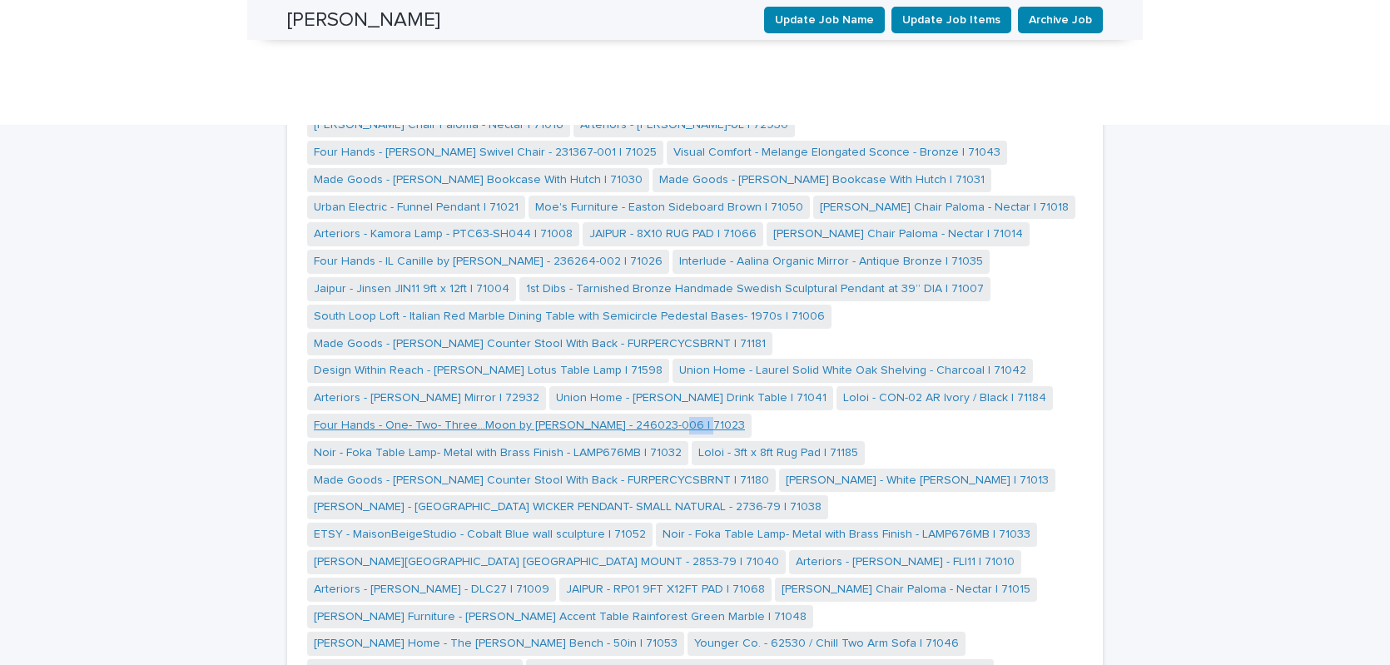
drag, startPoint x: 691, startPoint y: 137, endPoint x: 658, endPoint y: 141, distance: 33.4
click at [658, 414] on span "Four Hands - One- Two- Three...Moon by [PERSON_NAME] - 246023-006 | 71023" at bounding box center [529, 426] width 444 height 24
drag, startPoint x: 1065, startPoint y: 139, endPoint x: 1028, endPoint y: 143, distance: 36.8
click at [688, 441] on span "Noir - Foka Table Lamp- Metal with Brass Finish - LAMP676MB | 71032" at bounding box center [497, 453] width 381 height 24
drag, startPoint x: 471, startPoint y: 163, endPoint x: 439, endPoint y: 167, distance: 31.9
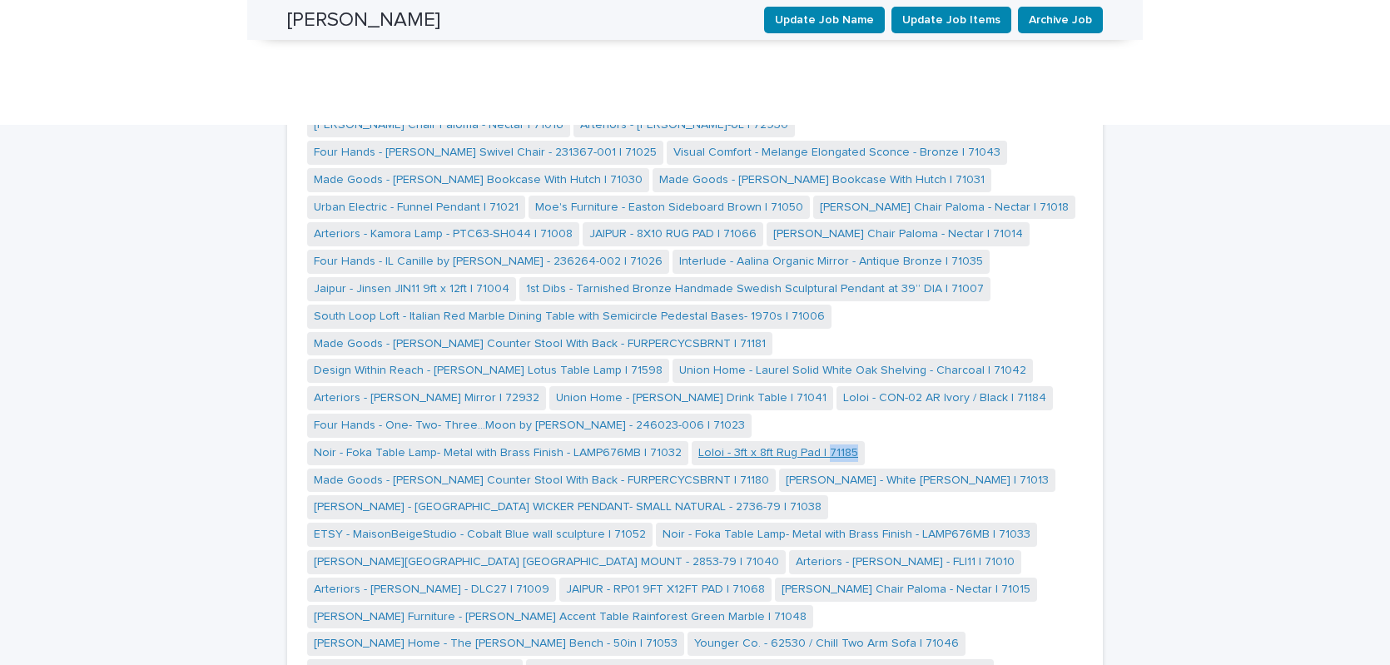
click at [691, 441] on span "Loloi - 3ft x 8ft Rug Pad | 71185" at bounding box center [777, 453] width 173 height 24
drag, startPoint x: 571, startPoint y: 193, endPoint x: 542, endPoint y: 194, distance: 29.1
click at [779, 468] on span "[PERSON_NAME] - White [PERSON_NAME] | 71013" at bounding box center [917, 480] width 276 height 24
drag, startPoint x: 635, startPoint y: 219, endPoint x: 601, endPoint y: 221, distance: 34.2
click at [601, 523] on span "ETSY - MaisonBeigeStudio - Cobalt Blue wall sculpture | 71052" at bounding box center [479, 535] width 345 height 24
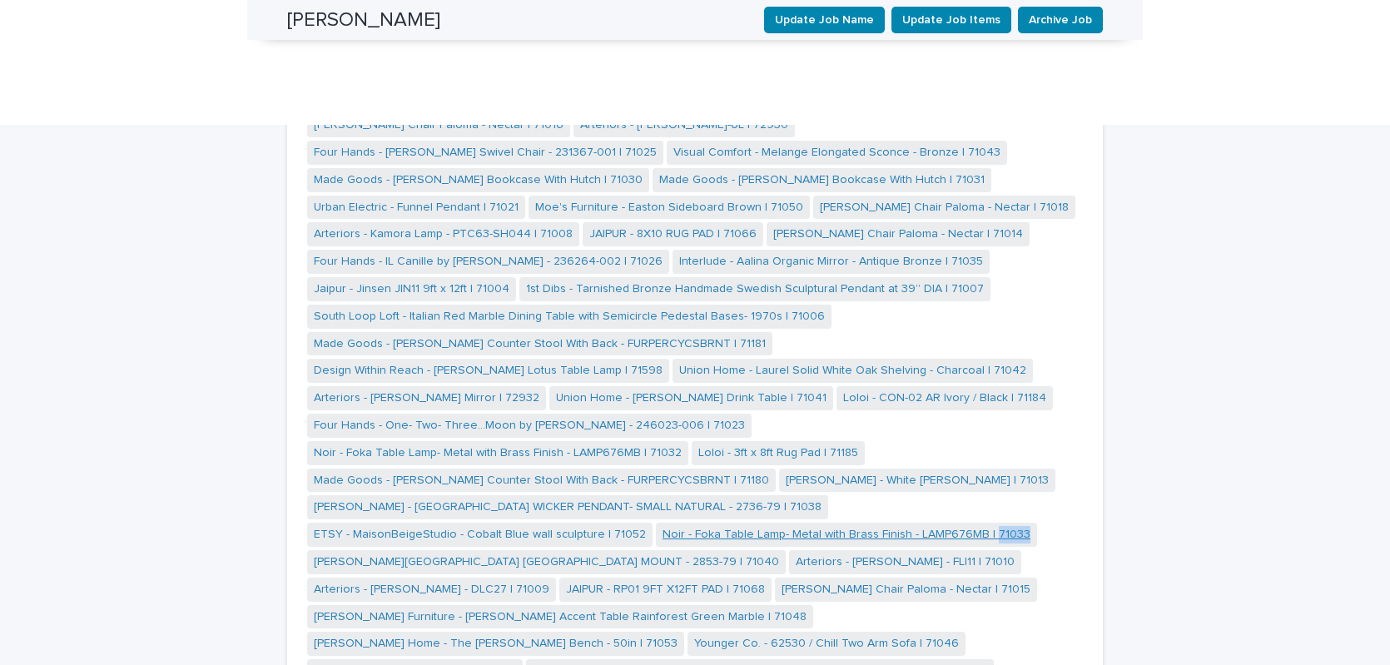
drag, startPoint x: 1008, startPoint y: 220, endPoint x: 974, endPoint y: 225, distance: 35.2
click at [974, 225] on div "Younger Co. - 75010SWIV / Mellow Swivel Chair | 71047 SH Rugs - Blue Runner | 7…" at bounding box center [694, 317] width 775 height 1009
drag, startPoint x: 771, startPoint y: 248, endPoint x: 737, endPoint y: 248, distance: 34.1
click at [789, 550] on span "Arteriors - [PERSON_NAME] - FLI11 | 71010" at bounding box center [905, 562] width 232 height 24
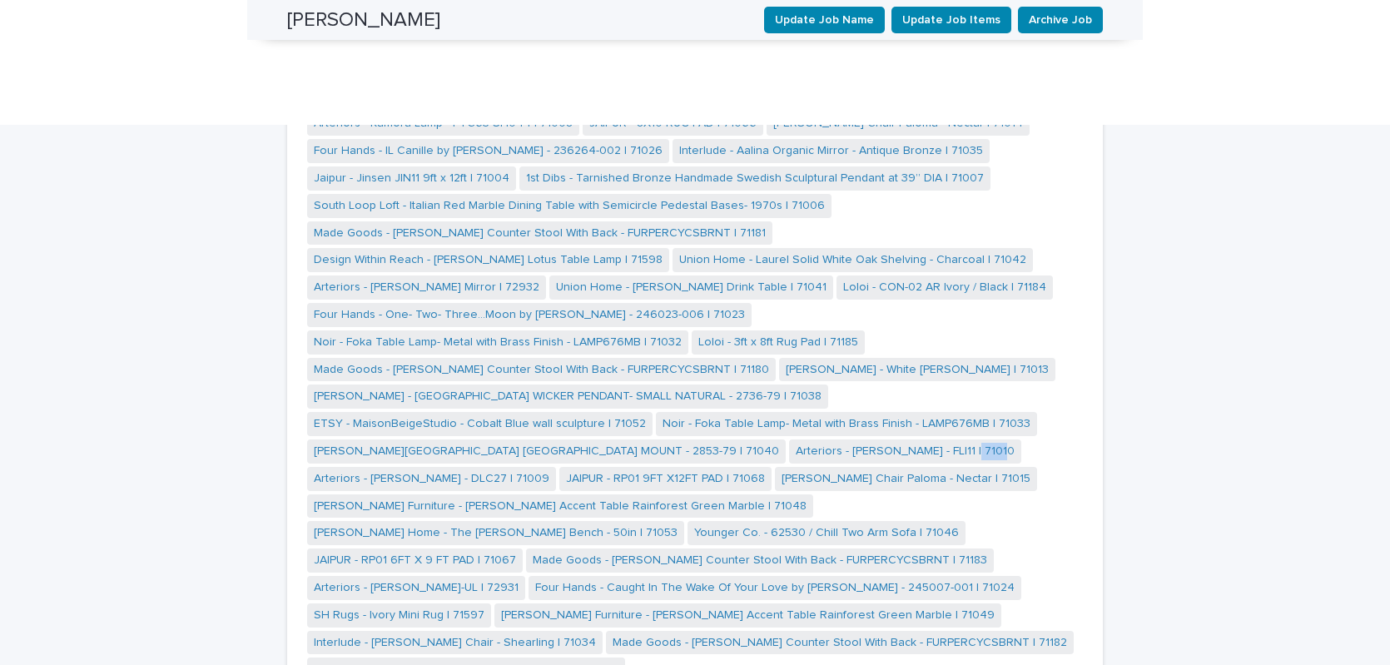
scroll to position [2055, 0]
drag, startPoint x: 512, startPoint y: 161, endPoint x: 477, endPoint y: 164, distance: 35.0
click at [559, 466] on span "JAIPUR - RP01 9FT X12FT PAD | 71068" at bounding box center [665, 478] width 212 height 24
drag, startPoint x: 763, startPoint y: 162, endPoint x: 731, endPoint y: 162, distance: 32.5
click at [775, 466] on span "[PERSON_NAME] Chair Paloma - Nectar | 71015" at bounding box center [906, 478] width 262 height 24
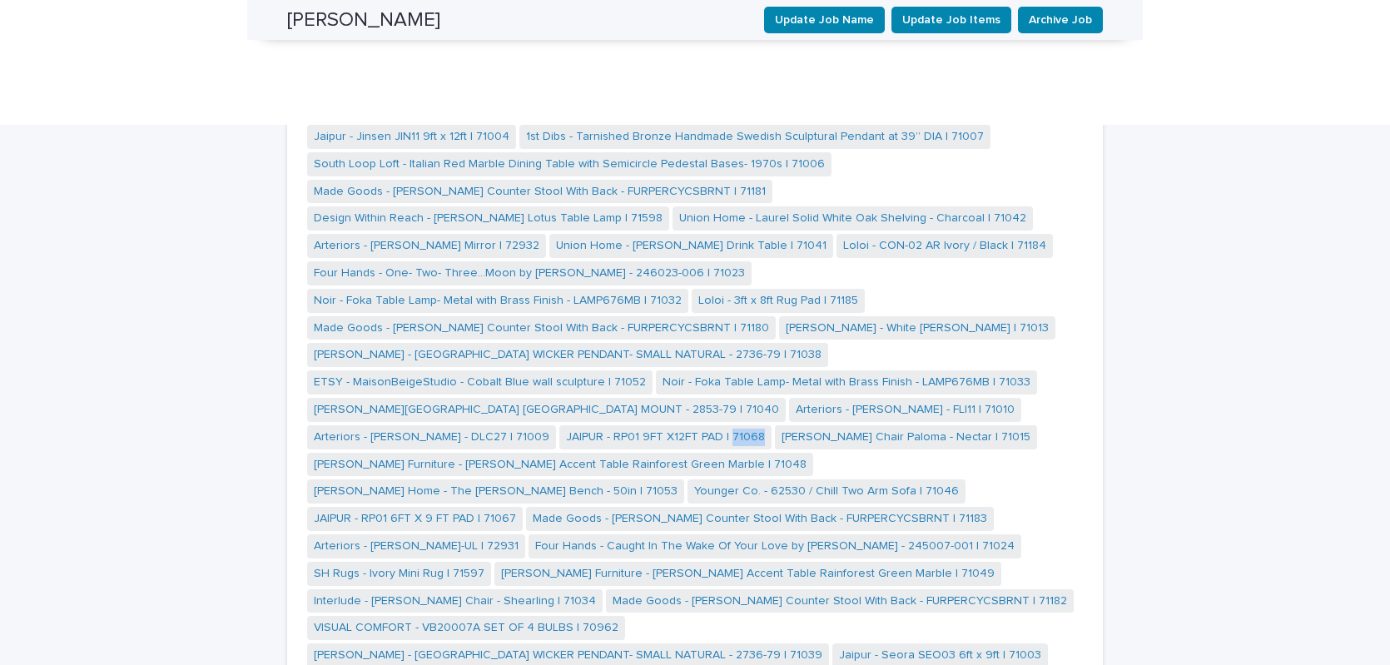
scroll to position [2104, 0]
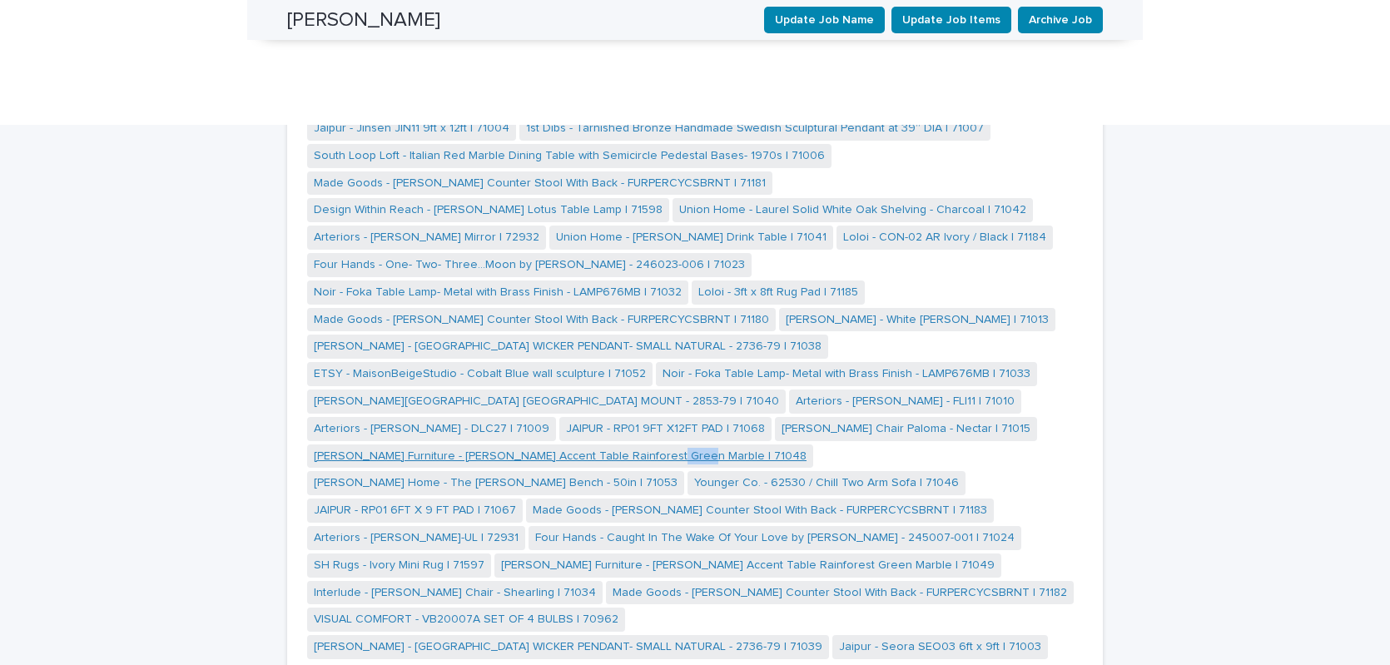
drag, startPoint x: 661, startPoint y: 139, endPoint x: 632, endPoint y: 142, distance: 30.1
click at [632, 444] on span "[PERSON_NAME] Furniture - [PERSON_NAME] Accent Table Rainforest Green Marble | …" at bounding box center [560, 456] width 506 height 24
drag, startPoint x: 919, startPoint y: 141, endPoint x: 884, endPoint y: 143, distance: 35.8
click at [684, 471] on span "[PERSON_NAME] Home - The [PERSON_NAME] Bench - 50in | 71053" at bounding box center [495, 483] width 377 height 24
drag, startPoint x: 569, startPoint y: 167, endPoint x: 537, endPoint y: 171, distance: 32.6
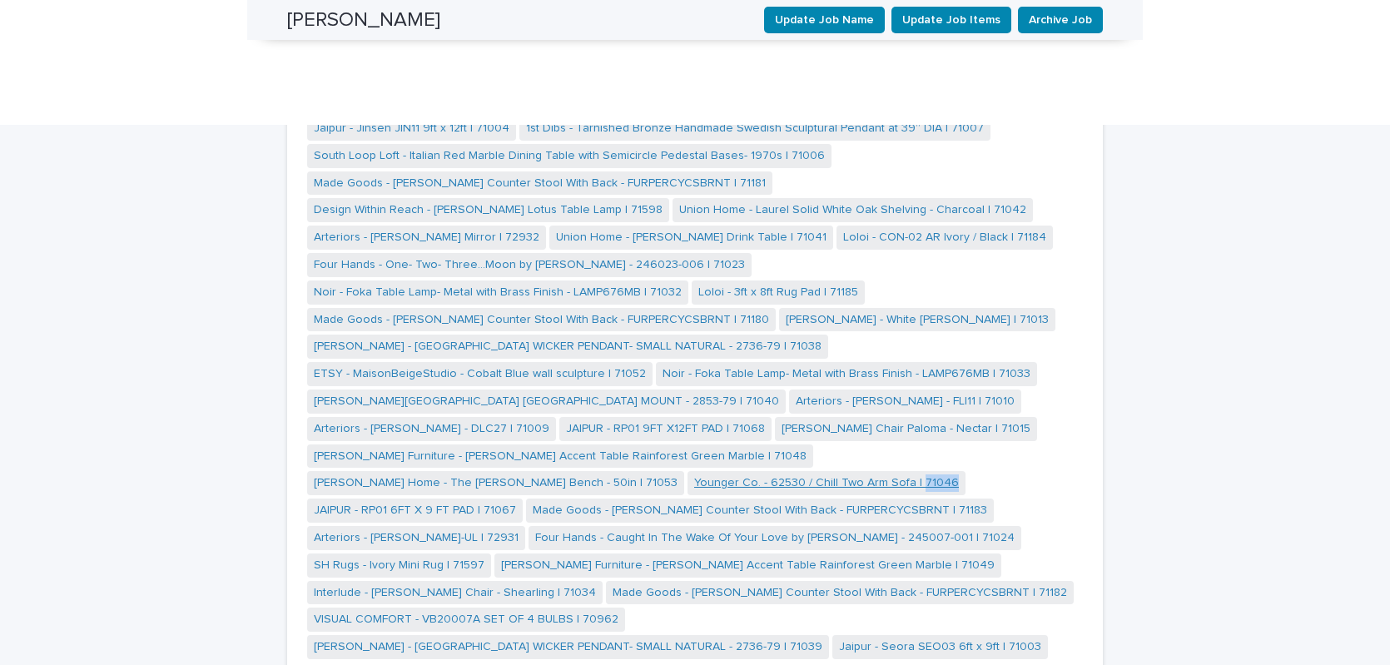
click at [687, 471] on span "Younger Co. - 62530 / Chill Two Arm Sofa | 71046" at bounding box center [826, 483] width 278 height 24
drag, startPoint x: 785, startPoint y: 168, endPoint x: 747, endPoint y: 168, distance: 38.3
click at [747, 168] on div "Younger Co. - 75010SWIV / Mellow Swivel Chair | 71047 SH Rugs - Blue Runner | 7…" at bounding box center [694, 156] width 775 height 1009
drag, startPoint x: 746, startPoint y: 223, endPoint x: 711, endPoint y: 223, distance: 34.9
click at [711, 526] on span "Four Hands - Caught In The Wake Of Your Love by [PERSON_NAME] - 245007-001 | 71…" at bounding box center [774, 538] width 493 height 24
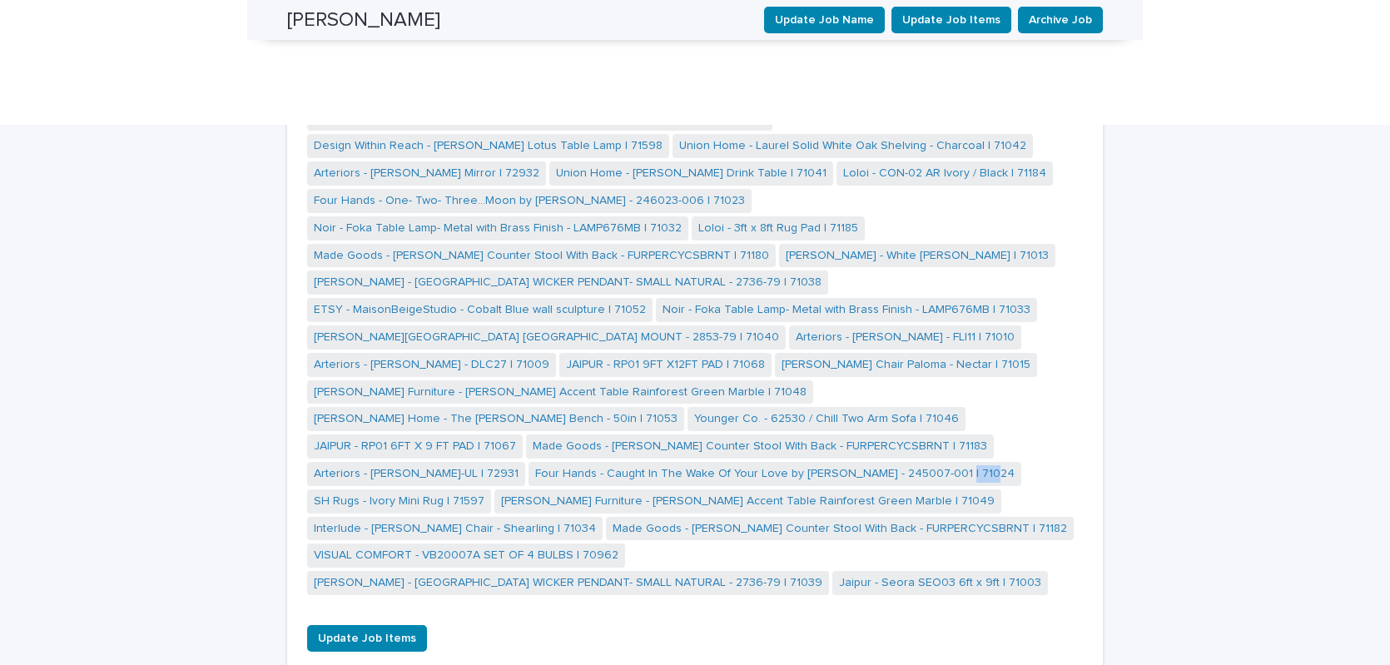
scroll to position [2173, 0]
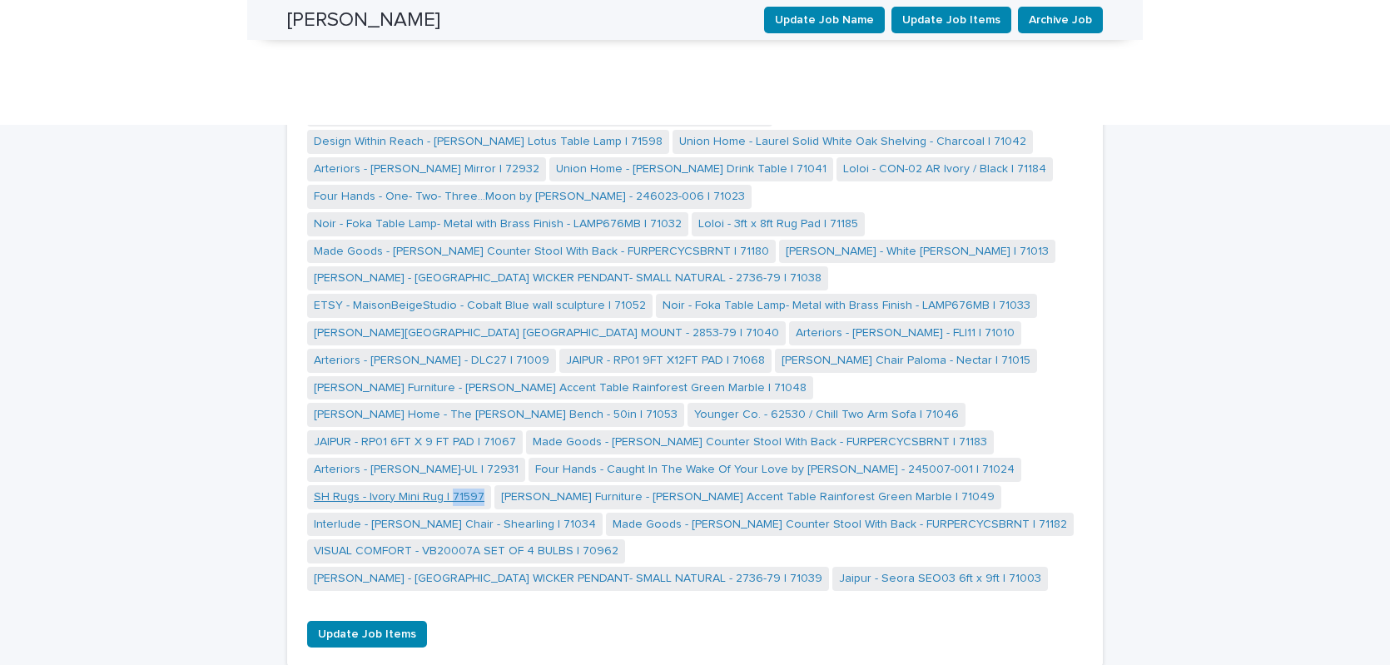
drag, startPoint x: 933, startPoint y: 151, endPoint x: 892, endPoint y: 157, distance: 41.2
click at [892, 157] on div "Younger Co. - 75010SWIV / Mellow Swivel Chair | 71047 SH Rugs - Blue Runner | 7…" at bounding box center [694, 88] width 775 height 1009
drag, startPoint x: 666, startPoint y: 180, endPoint x: 629, endPoint y: 183, distance: 36.8
click at [629, 485] on span "[PERSON_NAME] Furniture - [PERSON_NAME] Accent Table Rainforest Green Marble | …" at bounding box center [747, 497] width 507 height 24
drag, startPoint x: 954, startPoint y: 181, endPoint x: 913, endPoint y: 183, distance: 41.7
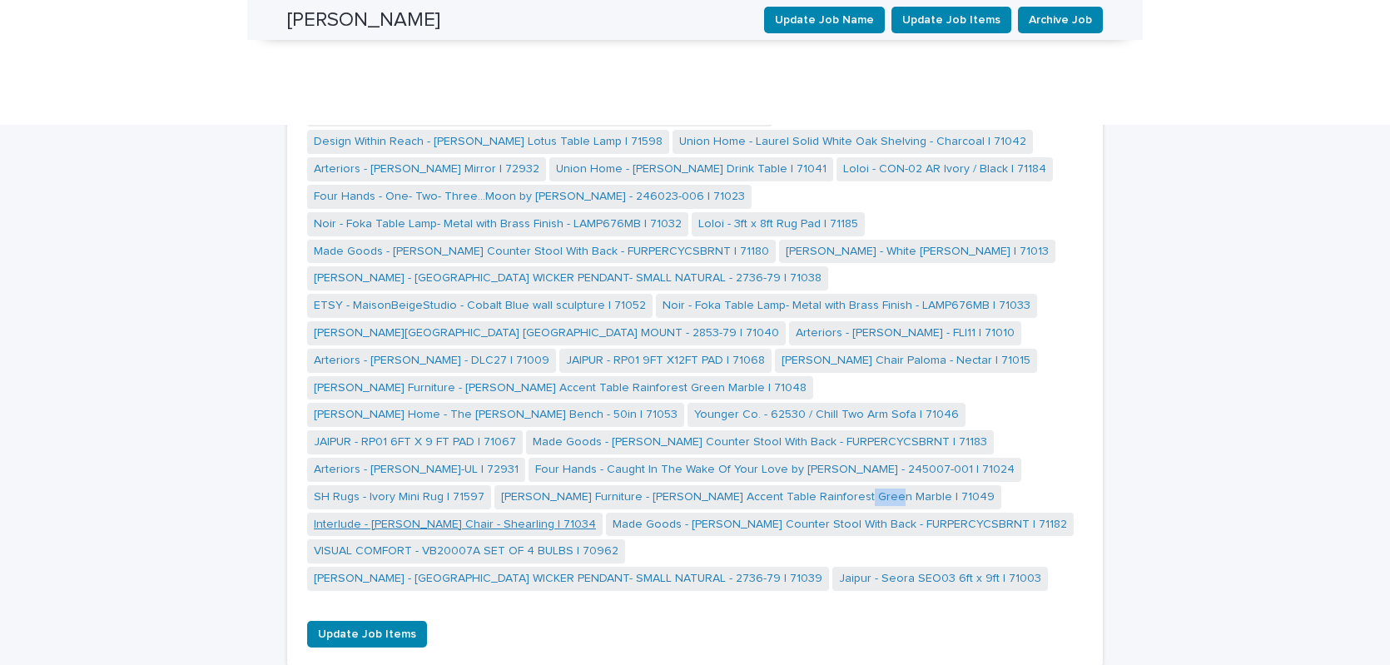
click at [913, 183] on div "Younger Co. - 75010SWIV / Mellow Swivel Chair | 71047 SH Rugs - Blue Runner | 7…" at bounding box center [694, 88] width 775 height 1009
drag, startPoint x: 924, startPoint y: 233, endPoint x: 881, endPoint y: 240, distance: 43.0
click at [881, 240] on div "Younger Co. - 75010SWIV / Mellow Swivel Chair | 71047 SH Rugs - Blue Runner | 7…" at bounding box center [694, 88] width 775 height 1009
